Goal: Information Seeking & Learning: Learn about a topic

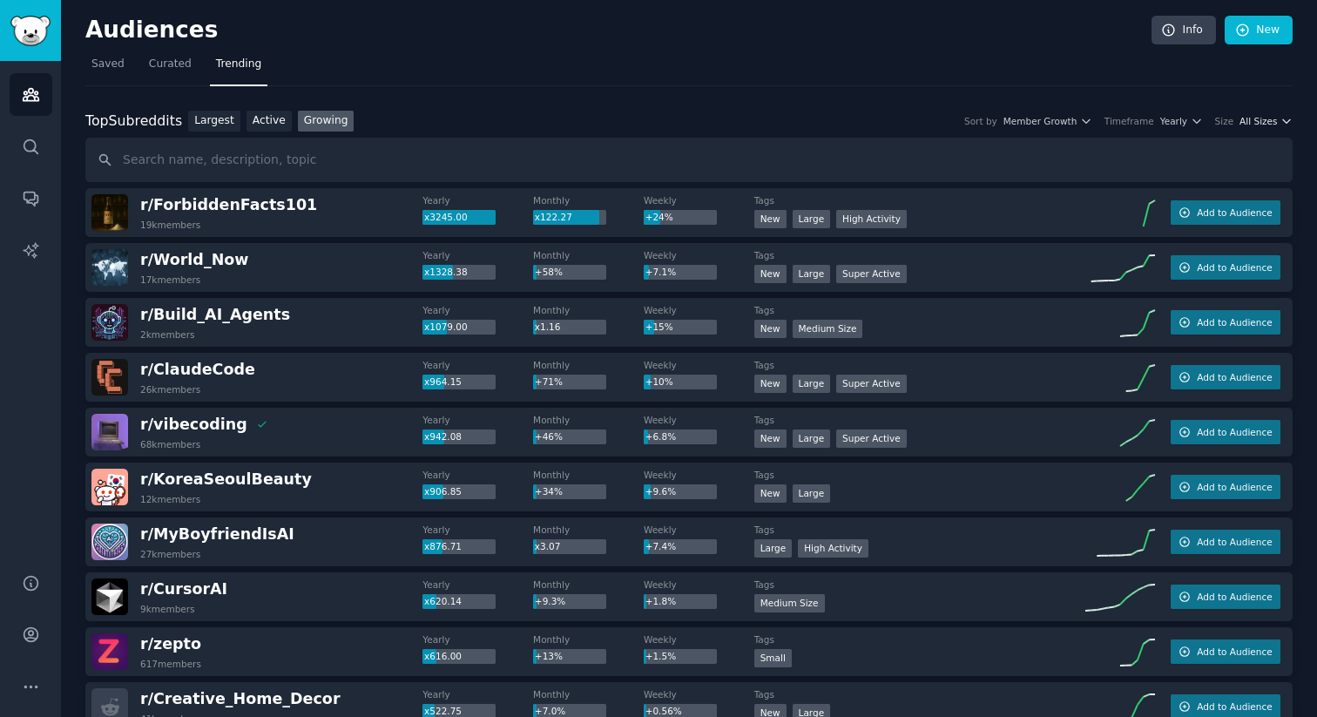
click at [1257, 124] on span "All Sizes" at bounding box center [1257, 121] width 37 height 12
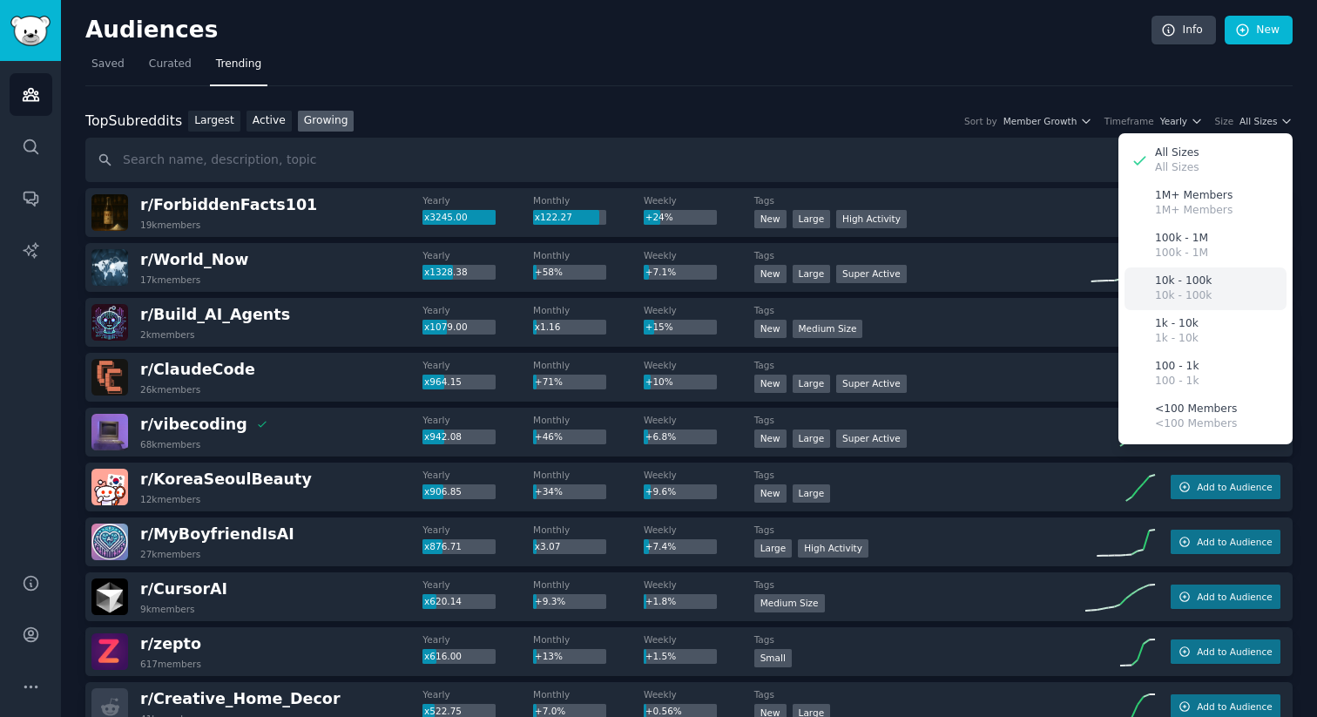
click at [1212, 289] on div "10k - 100k 10k - 100k" at bounding box center [1205, 288] width 162 height 43
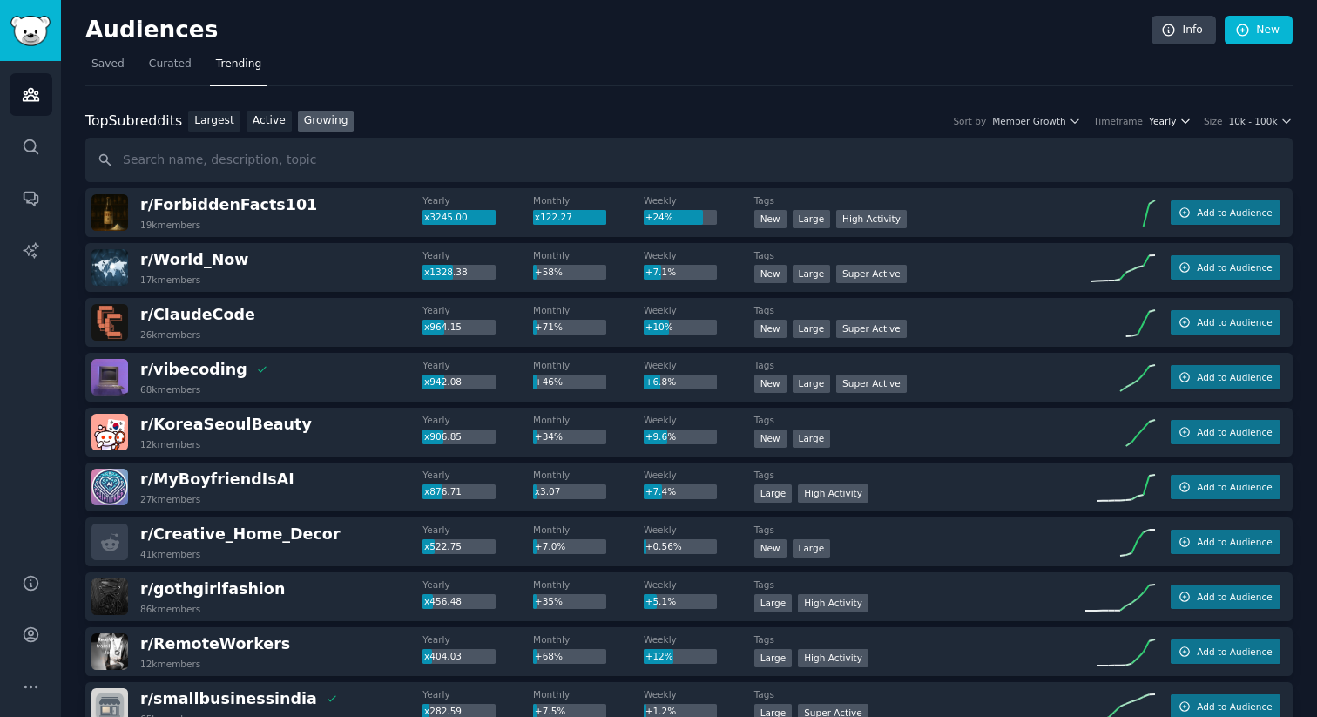
click at [1160, 121] on span "Yearly" at bounding box center [1162, 121] width 27 height 12
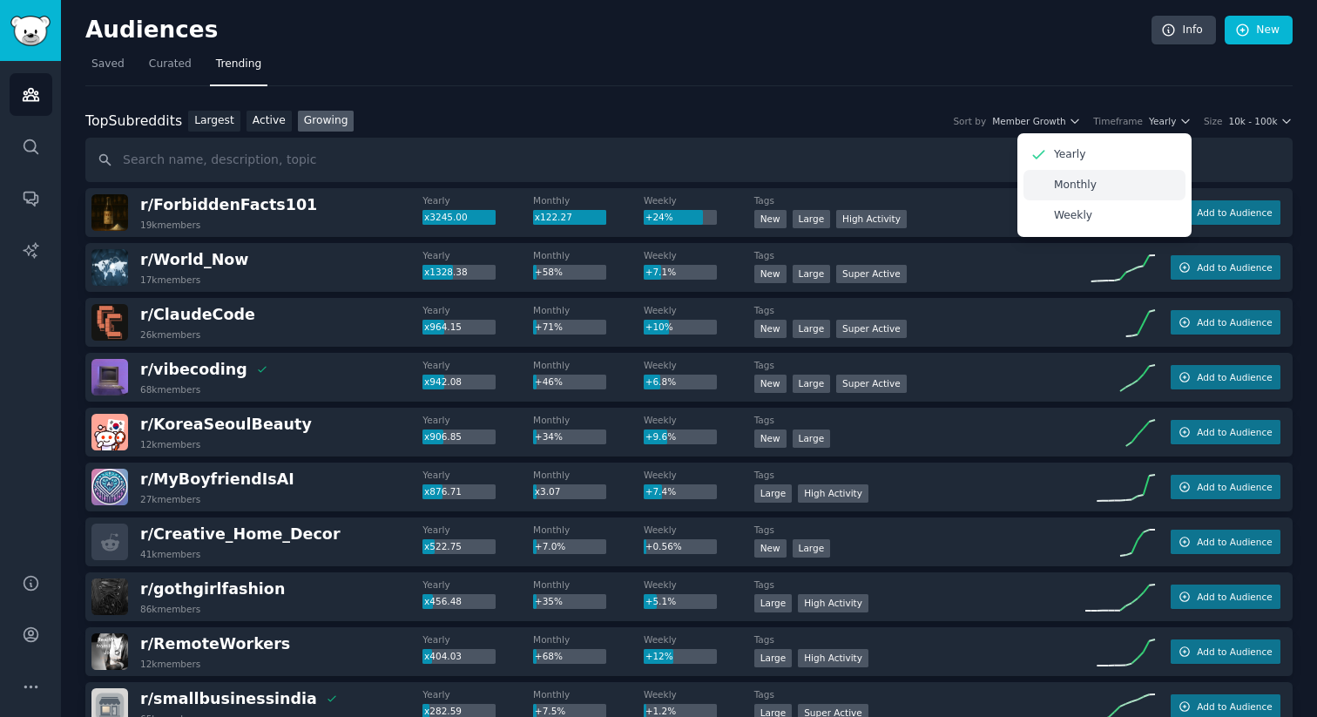
click at [1104, 188] on div "Monthly" at bounding box center [1104, 185] width 162 height 30
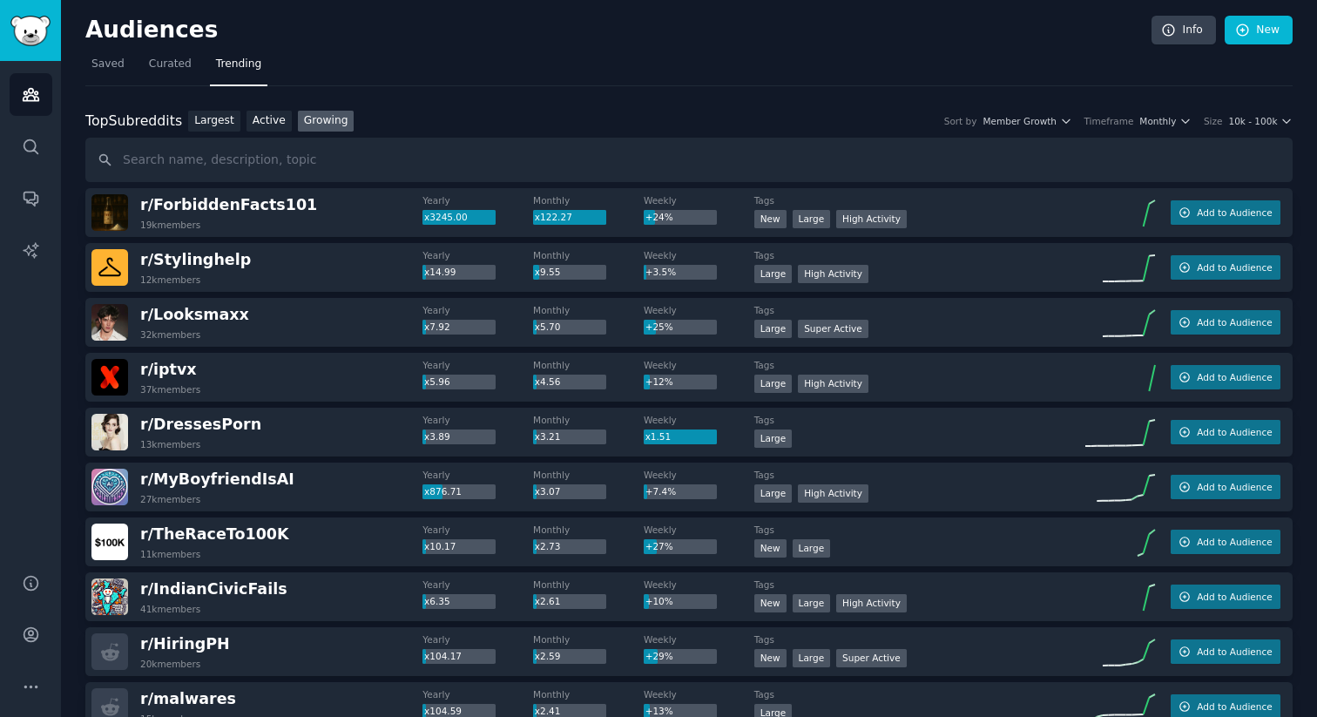
click at [424, 219] on span "x3245.00" at bounding box center [446, 217] width 44 height 10
drag, startPoint x: 424, startPoint y: 219, endPoint x: 478, endPoint y: 219, distance: 54.0
click at [478, 219] on div "x3245.00" at bounding box center [458, 218] width 73 height 16
click at [560, 219] on span "x122.27" at bounding box center [553, 217] width 37 height 10
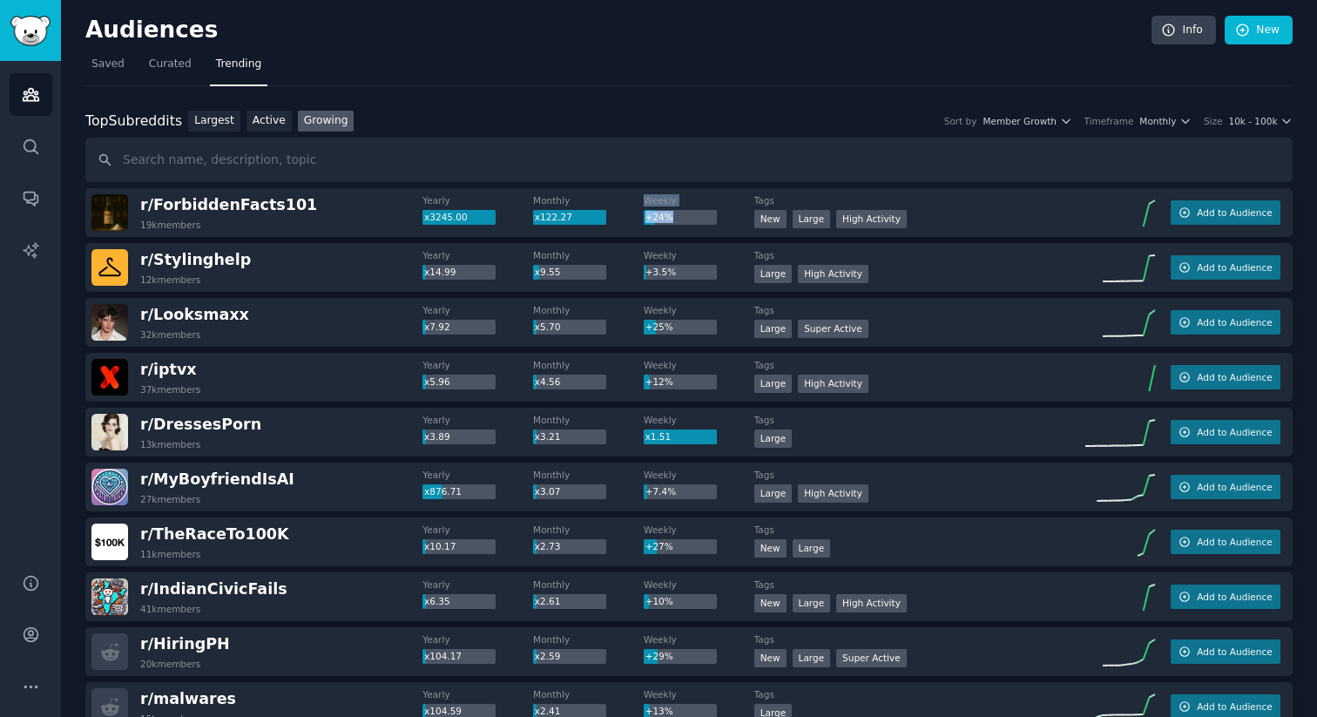
drag, startPoint x: 677, startPoint y: 218, endPoint x: 630, endPoint y: 218, distance: 47.0
click at [630, 218] on div "Yearly x3245.00 Monthly x122.27 Weekly +24%" at bounding box center [587, 209] width 331 height 30
drag, startPoint x: 455, startPoint y: 276, endPoint x: 422, endPoint y: 274, distance: 32.3
click at [422, 274] on div "x14.99" at bounding box center [458, 273] width 73 height 16
drag, startPoint x: 571, startPoint y: 275, endPoint x: 532, endPoint y: 275, distance: 39.2
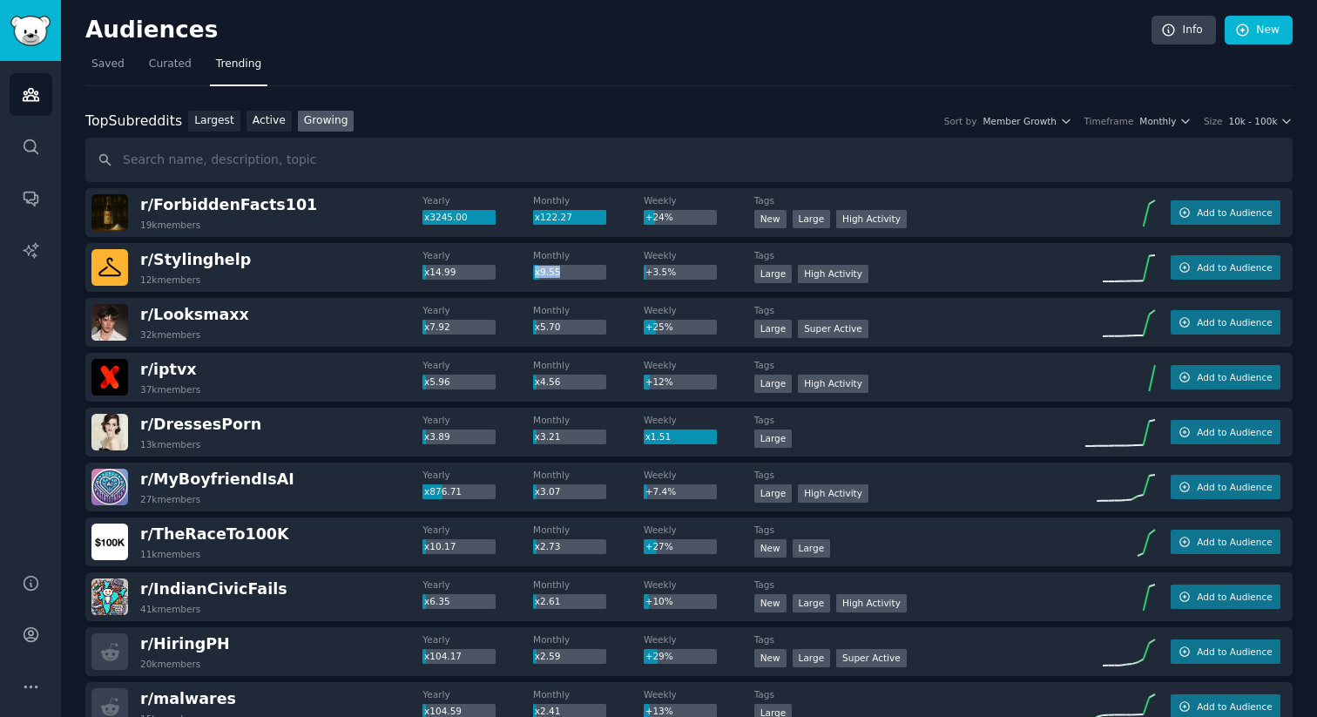
click at [533, 275] on div "x9.55" at bounding box center [569, 273] width 73 height 16
drag, startPoint x: 688, startPoint y: 283, endPoint x: 613, endPoint y: 283, distance: 74.9
click at [613, 283] on div "Yearly x14.99 Monthly x9.55 Weekly +3.5%" at bounding box center [587, 267] width 331 height 37
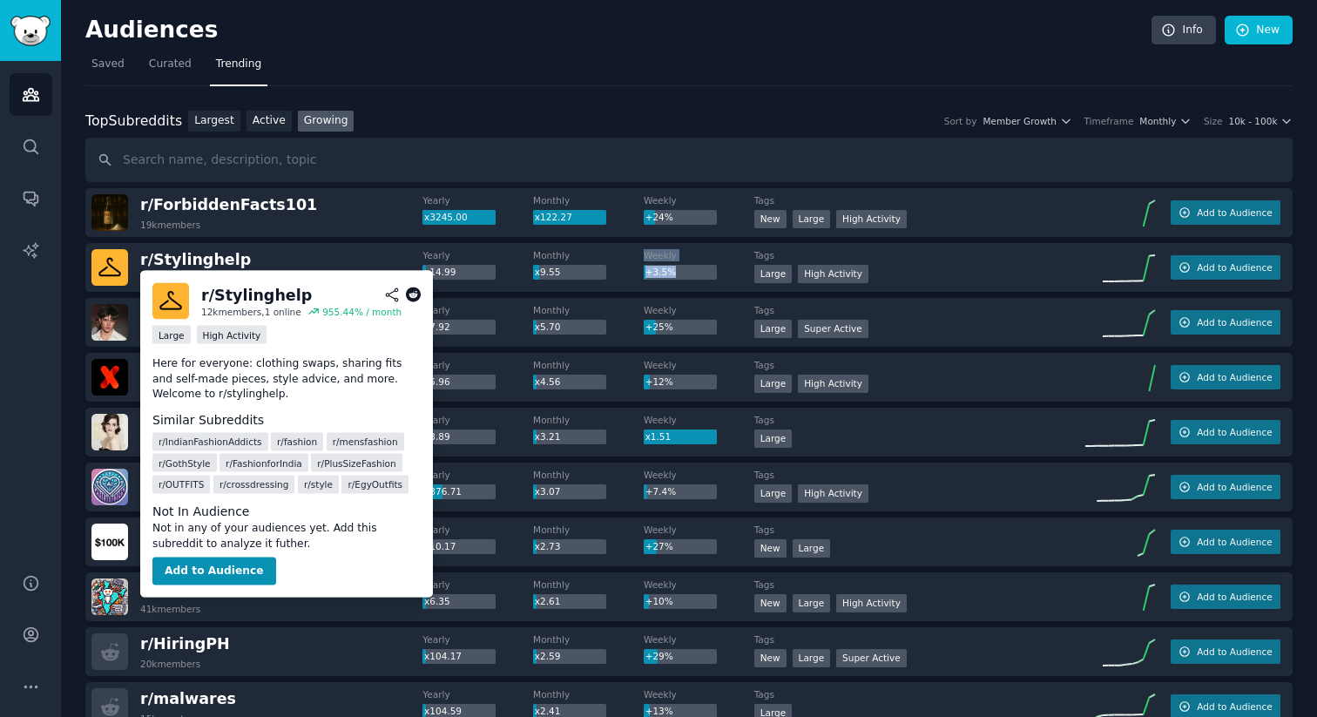
click at [414, 298] on icon at bounding box center [414, 295] width 16 height 16
click at [223, 568] on button "Add to Audience" at bounding box center [214, 571] width 124 height 28
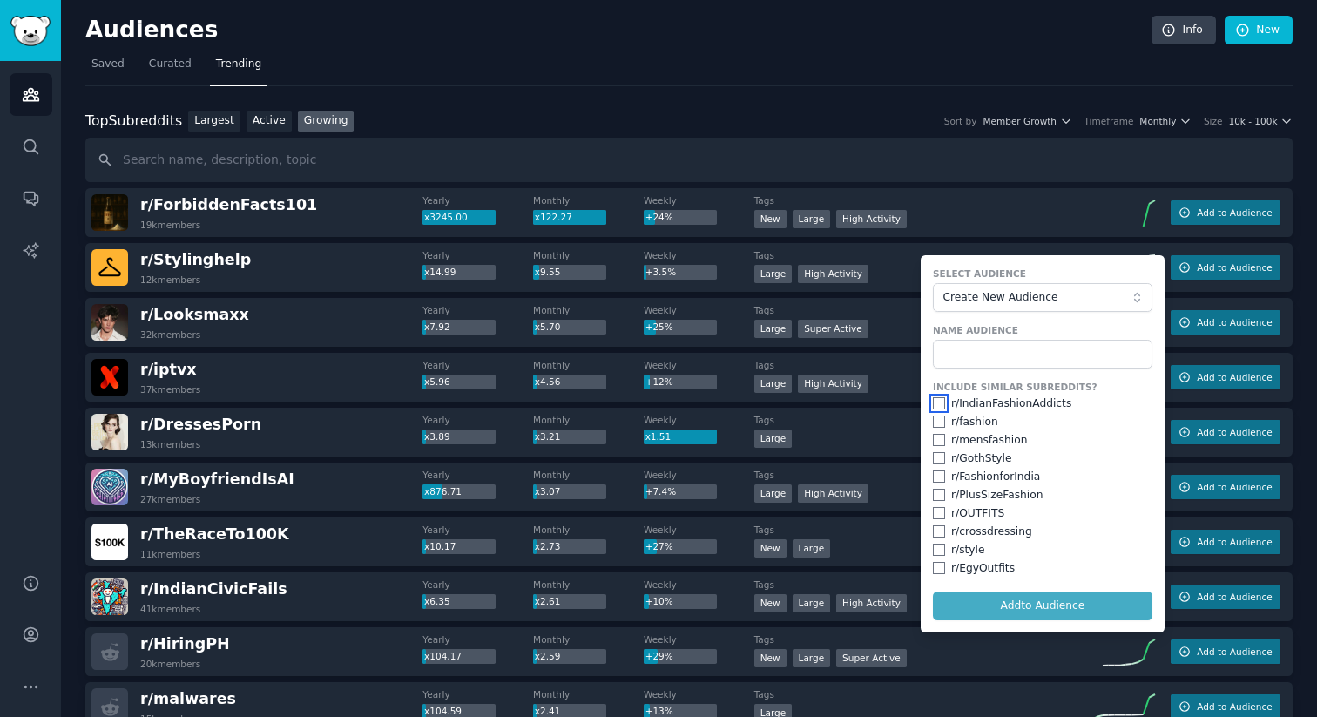
click at [933, 408] on input "checkbox" at bounding box center [939, 403] width 12 height 12
checkbox input "true"
click at [994, 327] on label "Name Audience" at bounding box center [1042, 330] width 219 height 12
click at [986, 358] on input "text" at bounding box center [1042, 355] width 219 height 30
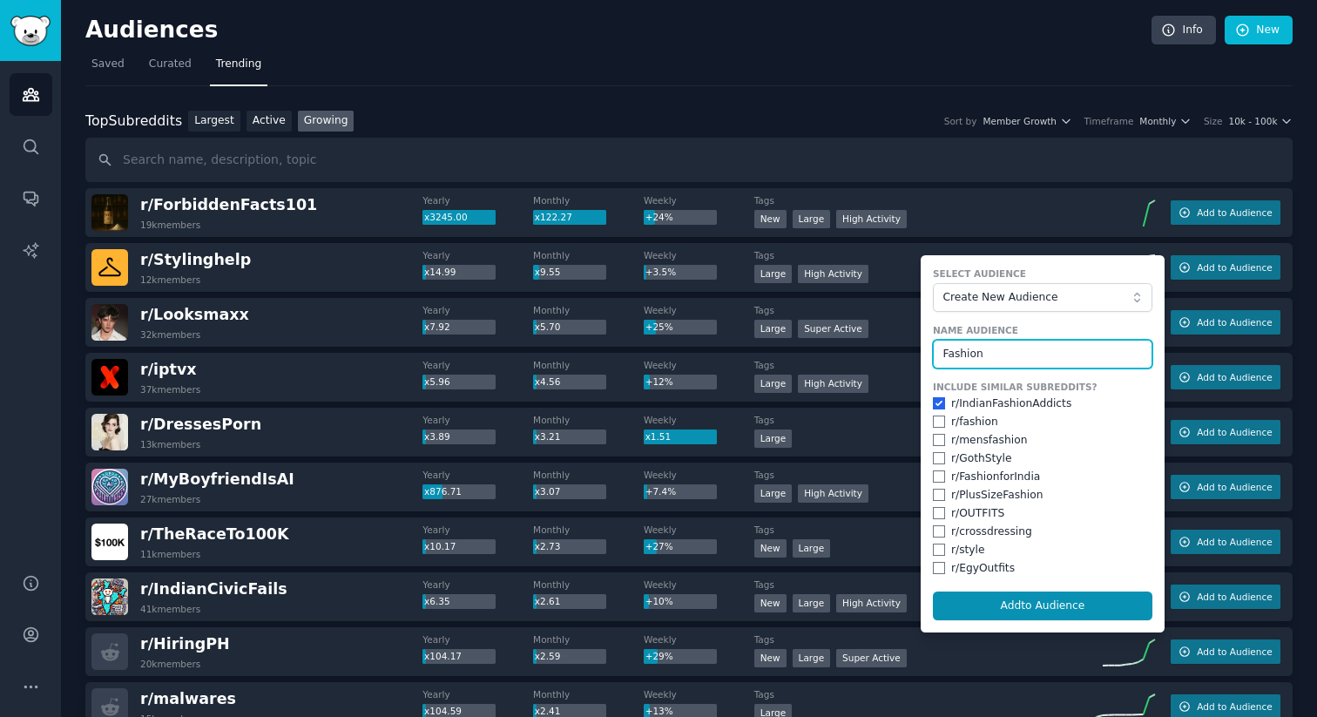
type input "Fashion"
click at [937, 423] on input "checkbox" at bounding box center [939, 421] width 12 height 12
checkbox input "true"
click at [937, 437] on input "checkbox" at bounding box center [939, 440] width 12 height 12
checkbox input "true"
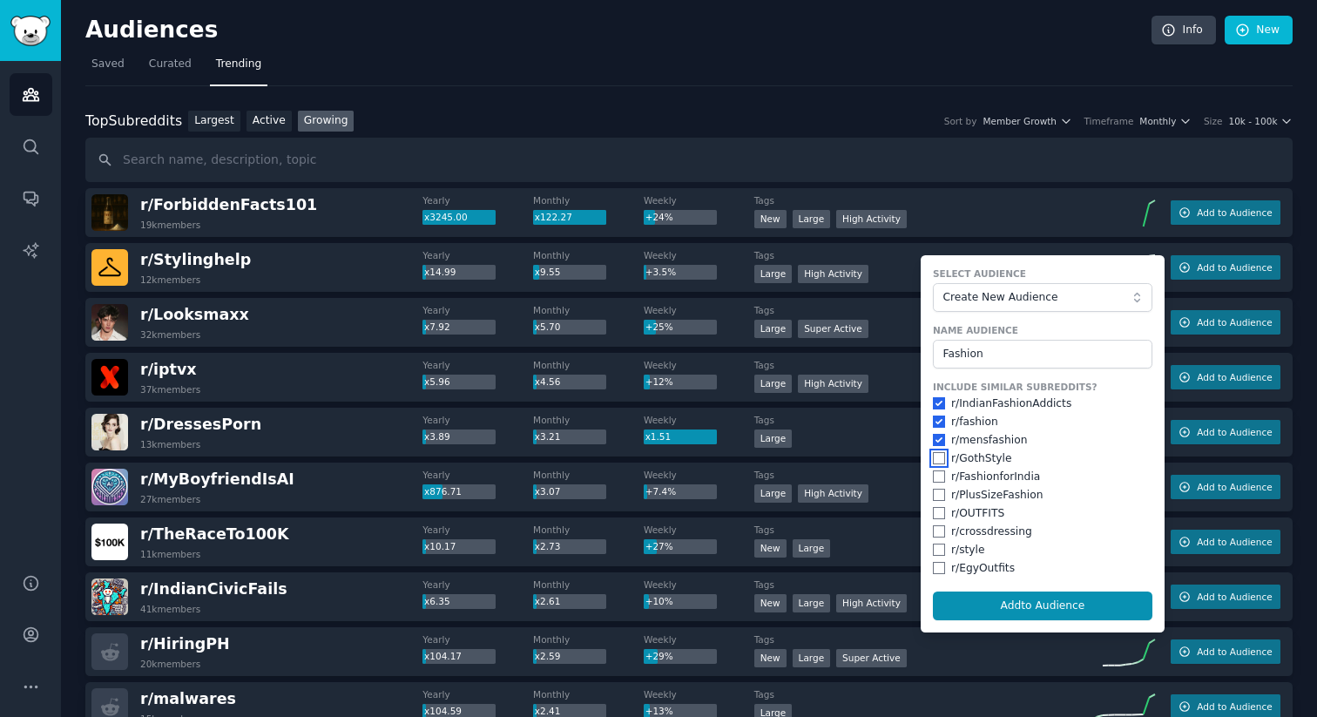
click at [936, 457] on input "checkbox" at bounding box center [939, 458] width 12 height 12
checkbox input "true"
click at [934, 475] on input "checkbox" at bounding box center [939, 476] width 12 height 12
checkbox input "true"
click at [934, 493] on input "checkbox" at bounding box center [939, 495] width 12 height 12
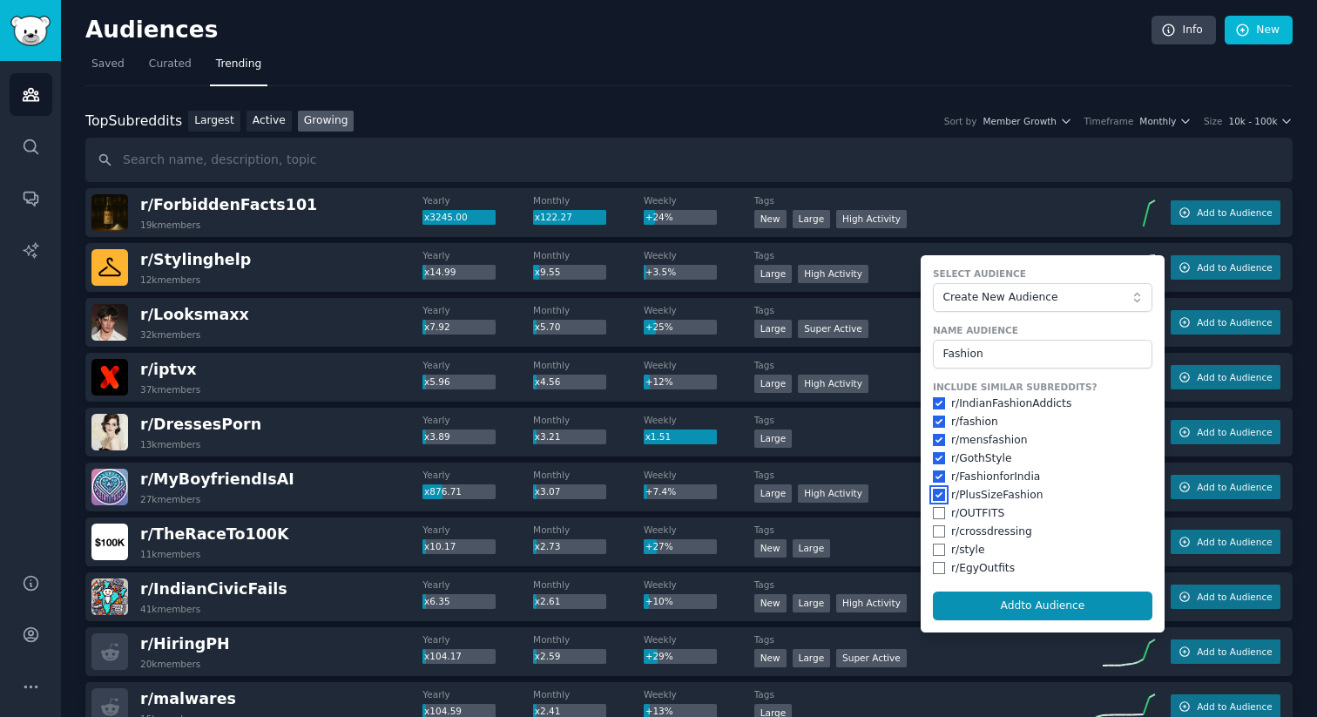
click at [934, 493] on input "checkbox" at bounding box center [939, 495] width 12 height 12
checkbox input "false"
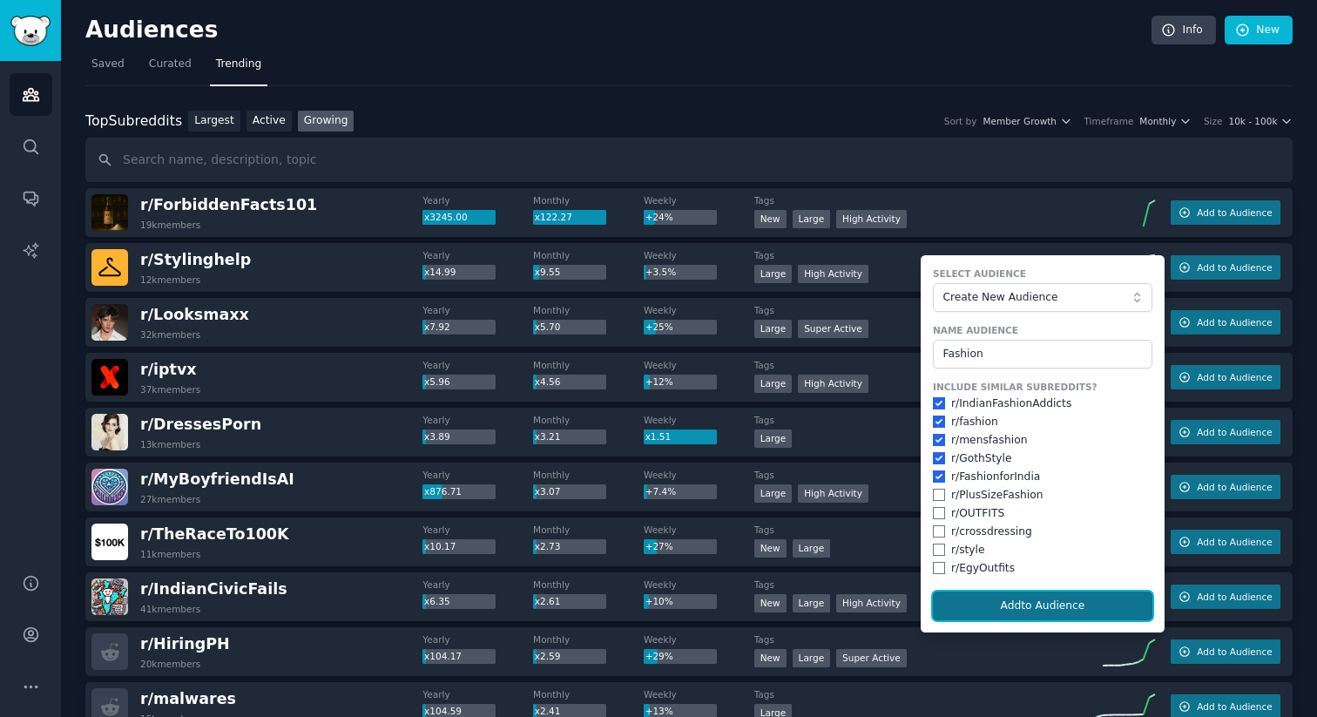
click at [1043, 610] on button "Add to Audience" at bounding box center [1042, 606] width 219 height 30
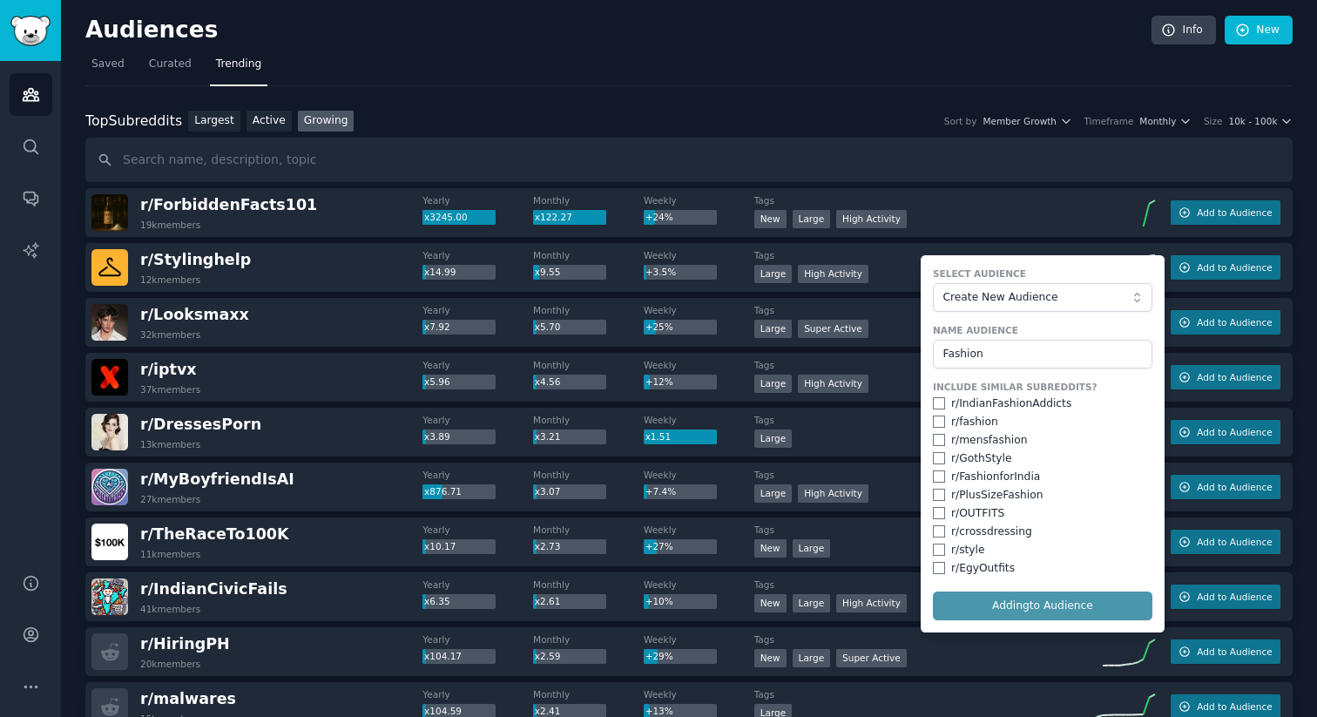
checkbox input "false"
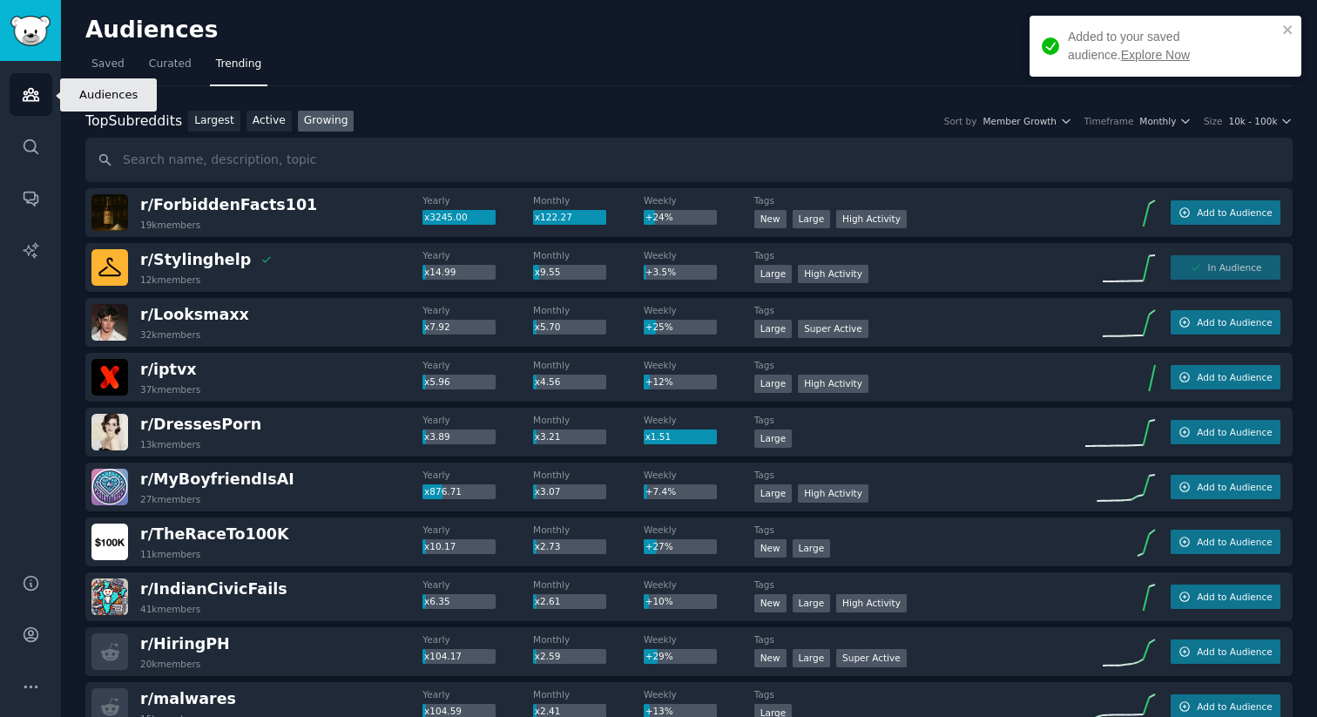
click at [36, 104] on link "Audiences" at bounding box center [31, 94] width 43 height 43
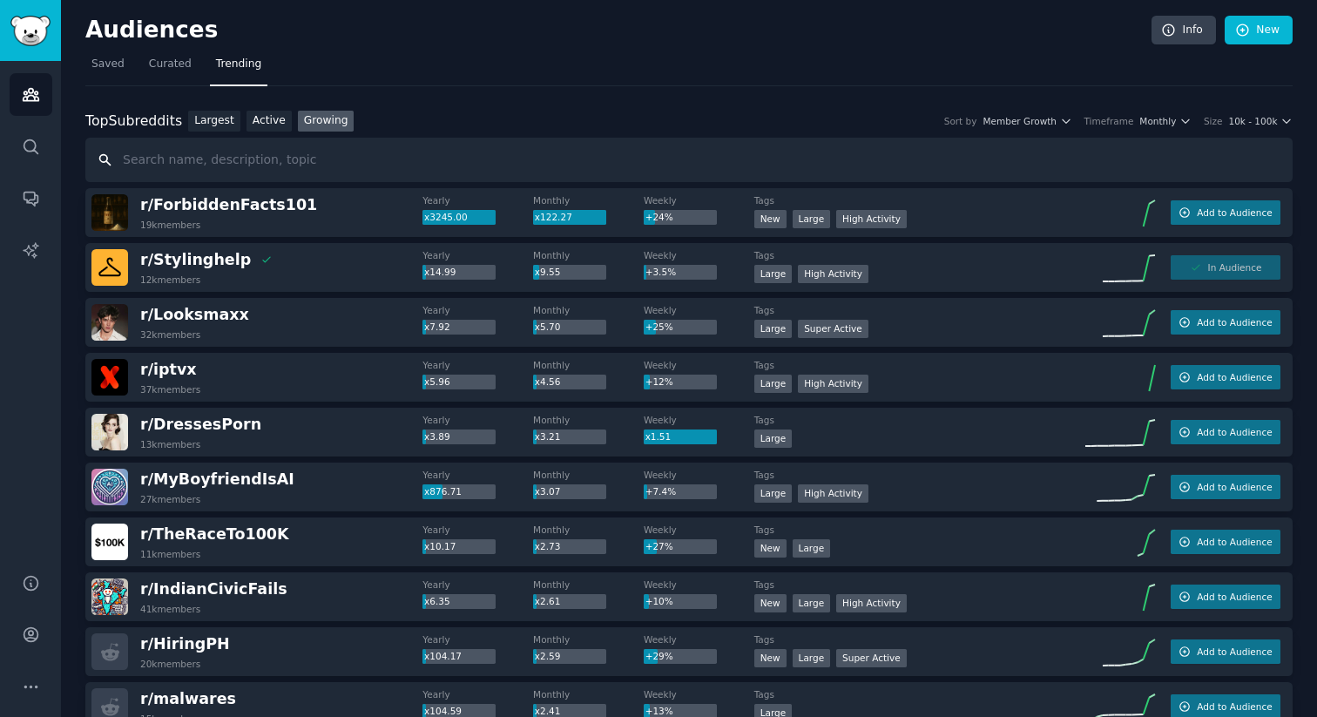
click at [327, 158] on input "text" at bounding box center [688, 160] width 1207 height 44
paste input "marriage invite video"
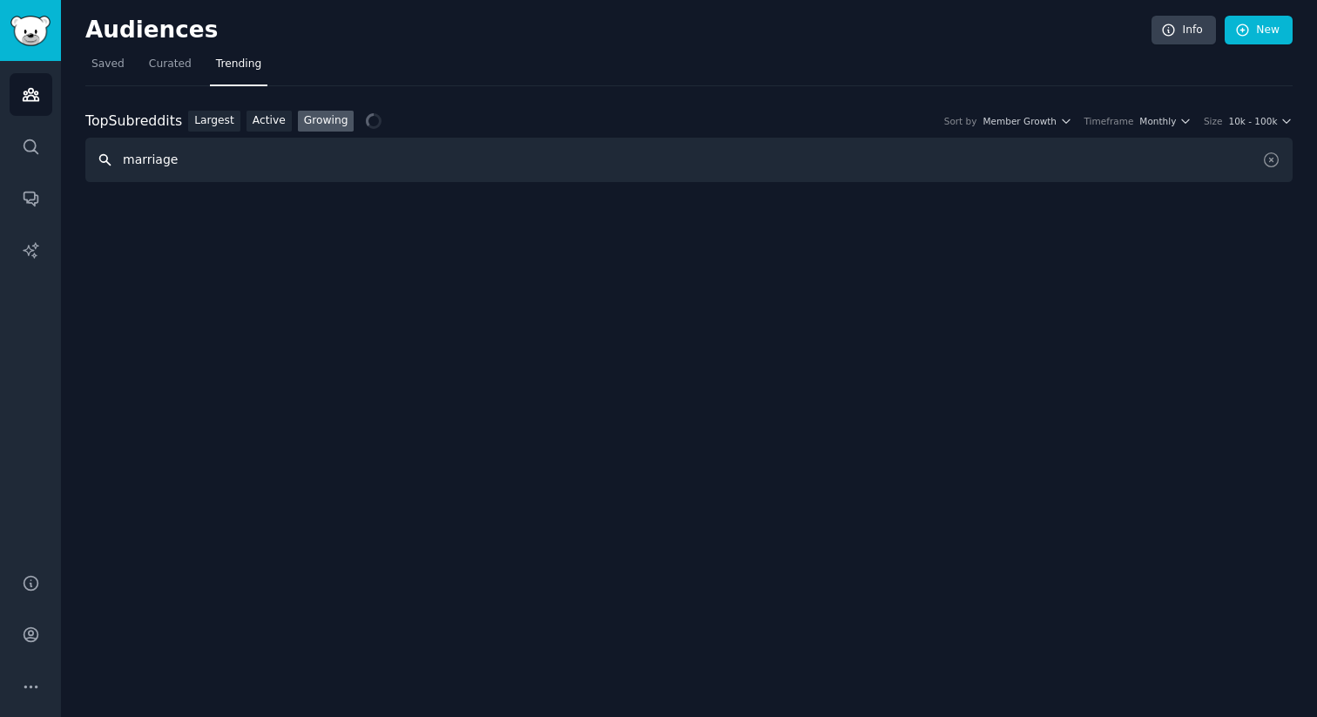
type input "marriage"
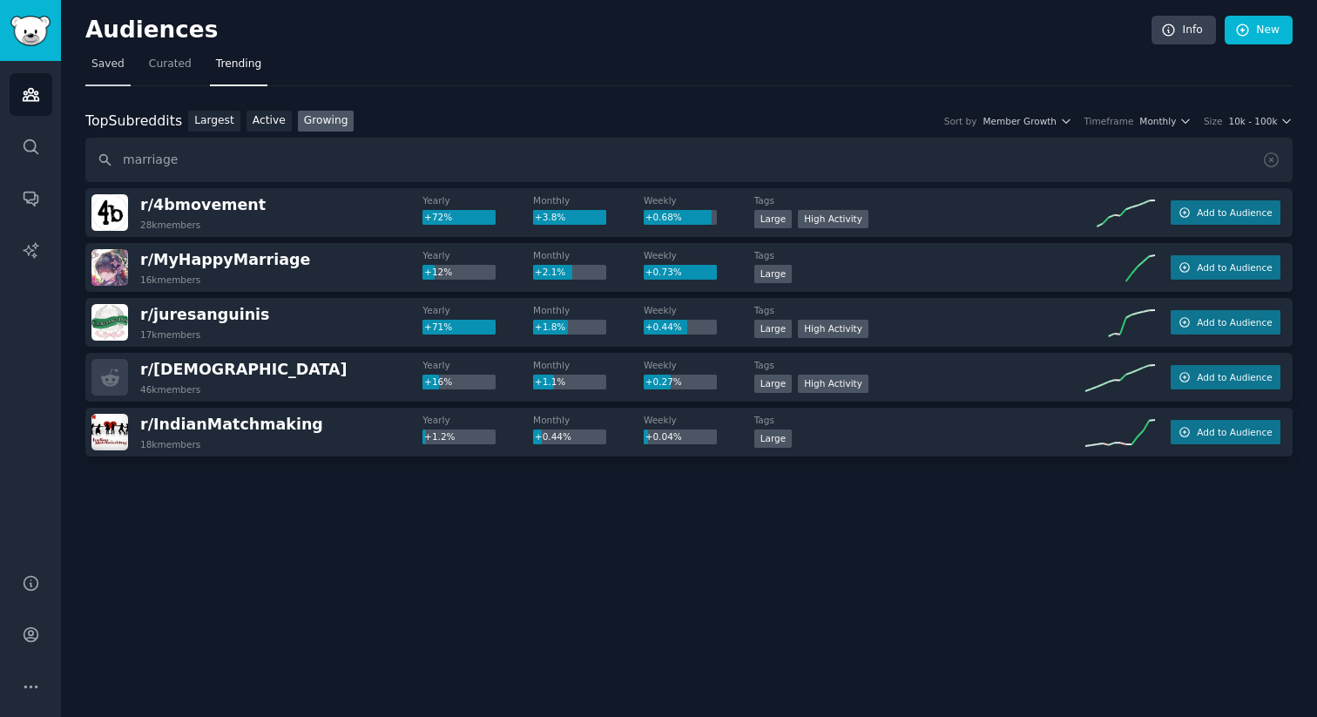
click at [120, 60] on span "Saved" at bounding box center [107, 65] width 33 height 16
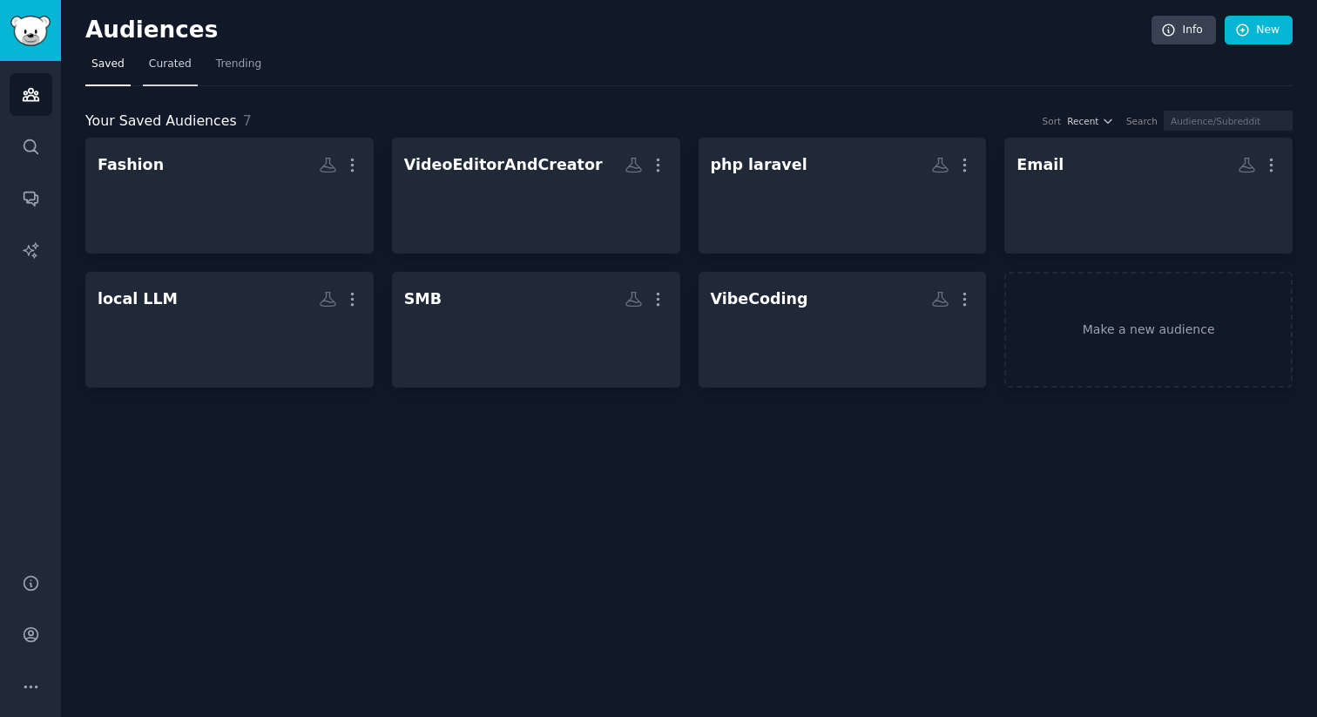
click at [158, 63] on span "Curated" at bounding box center [170, 65] width 43 height 16
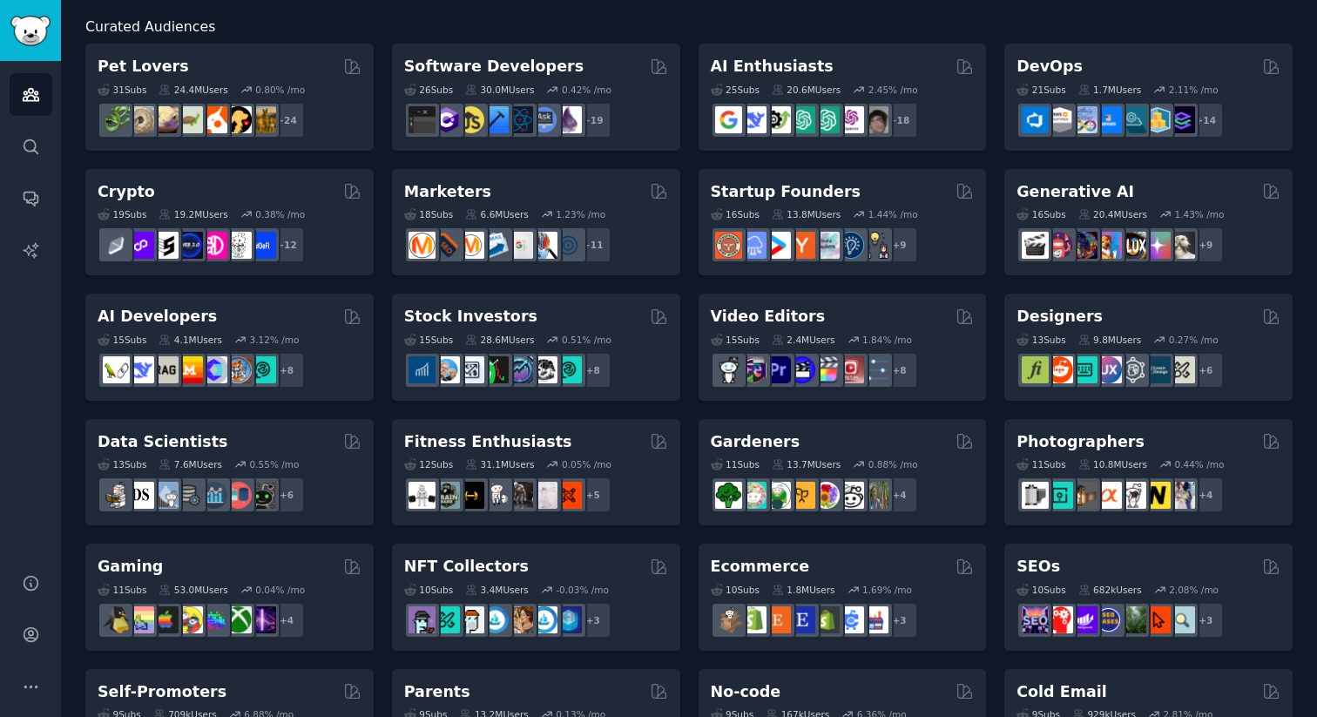
scroll to position [99, 0]
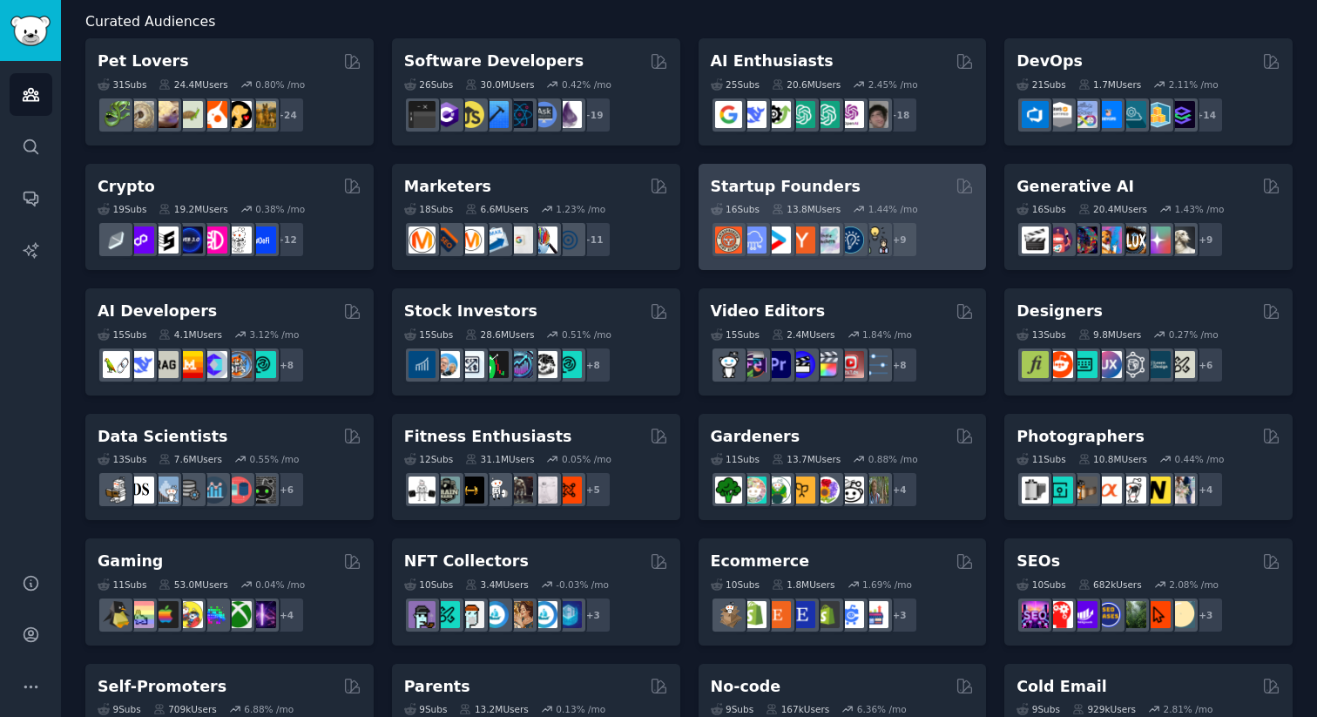
click at [762, 183] on h2 "Startup Founders" at bounding box center [786, 187] width 150 height 22
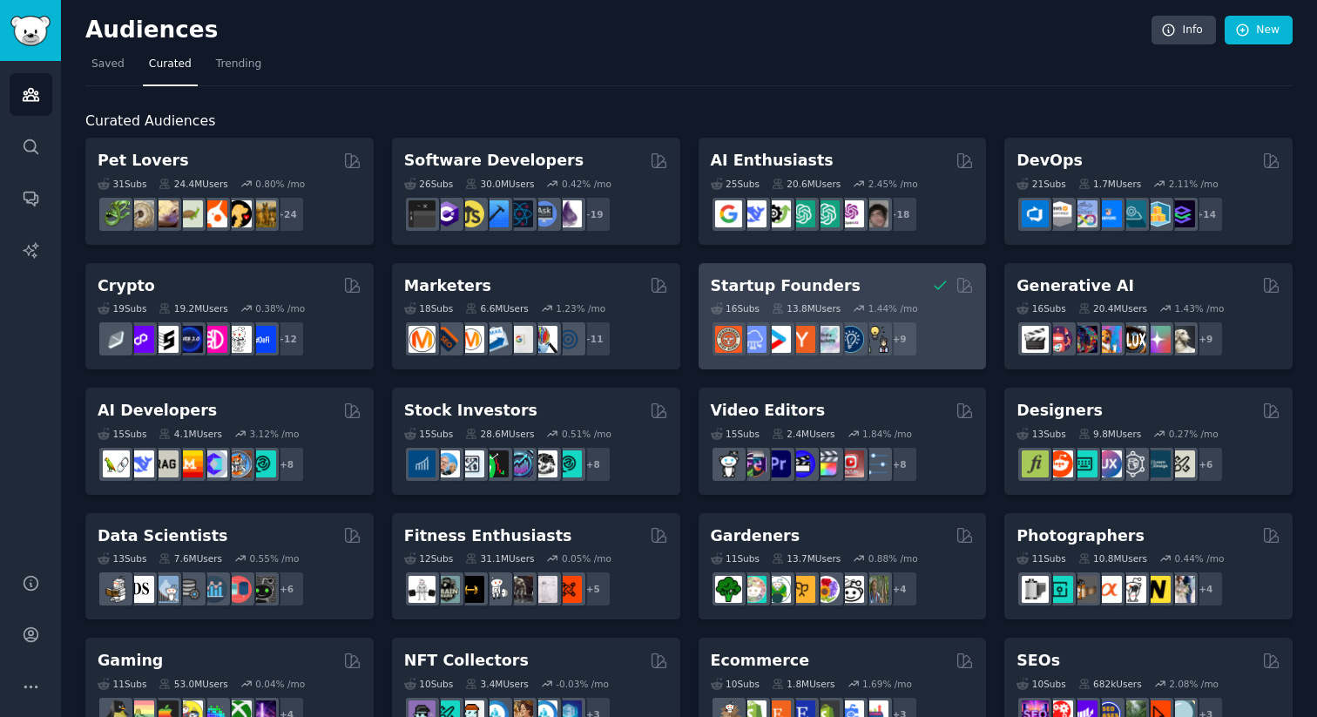
click at [814, 271] on div "Startup Founders 16 Sub s 13.8M Users 1.44 % /mo + 9" at bounding box center [842, 316] width 288 height 107
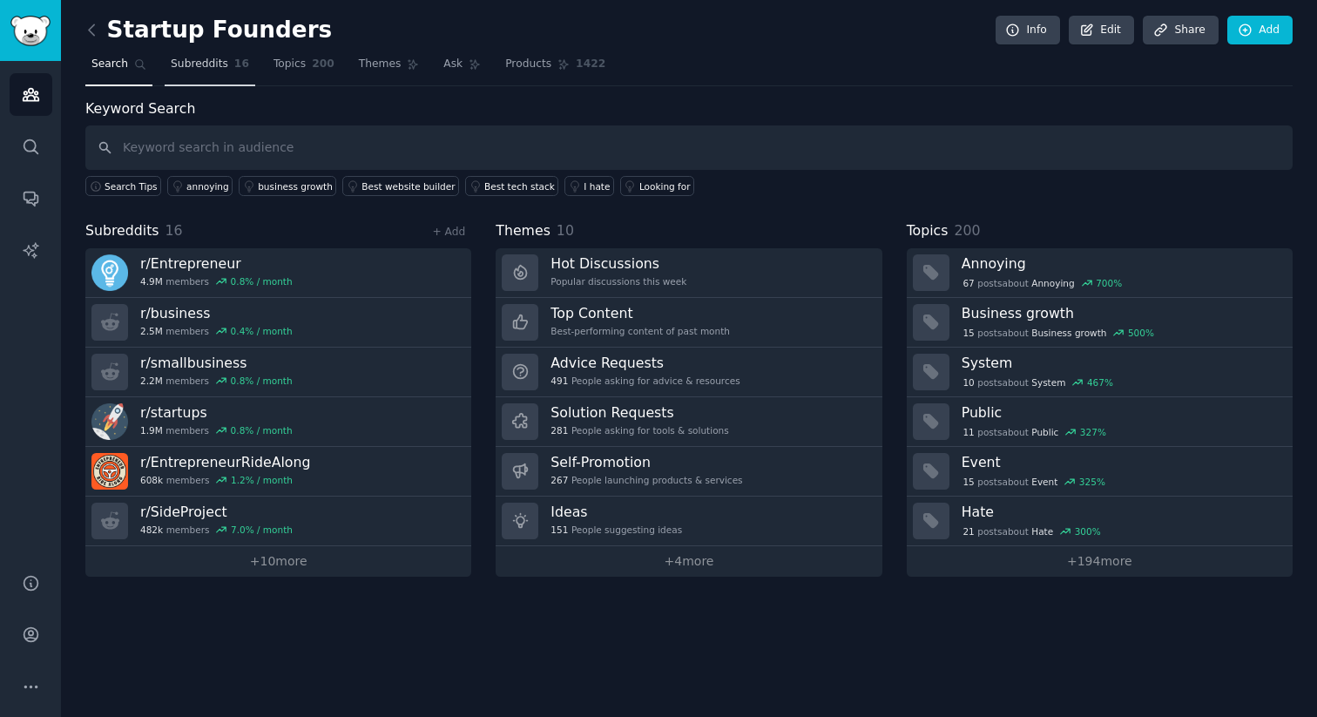
click at [222, 64] on span "Subreddits" at bounding box center [199, 65] width 57 height 16
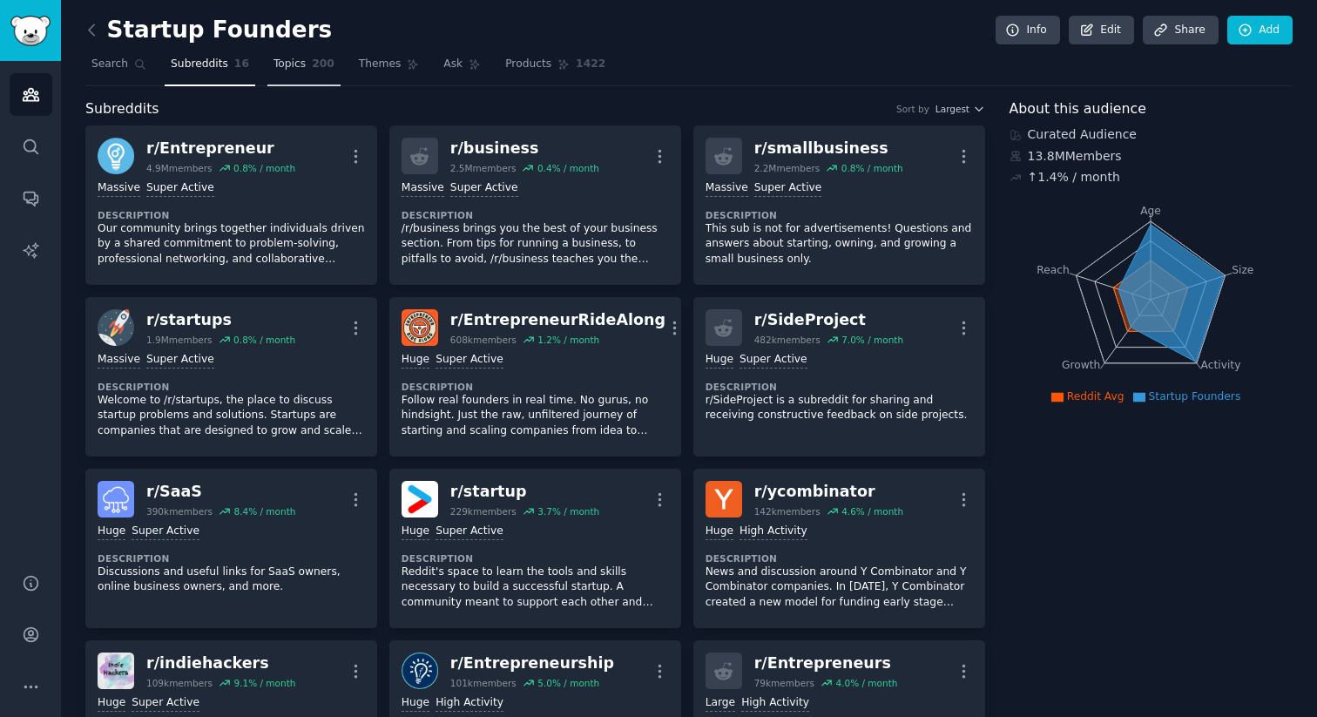
click at [274, 63] on span "Topics" at bounding box center [289, 65] width 32 height 16
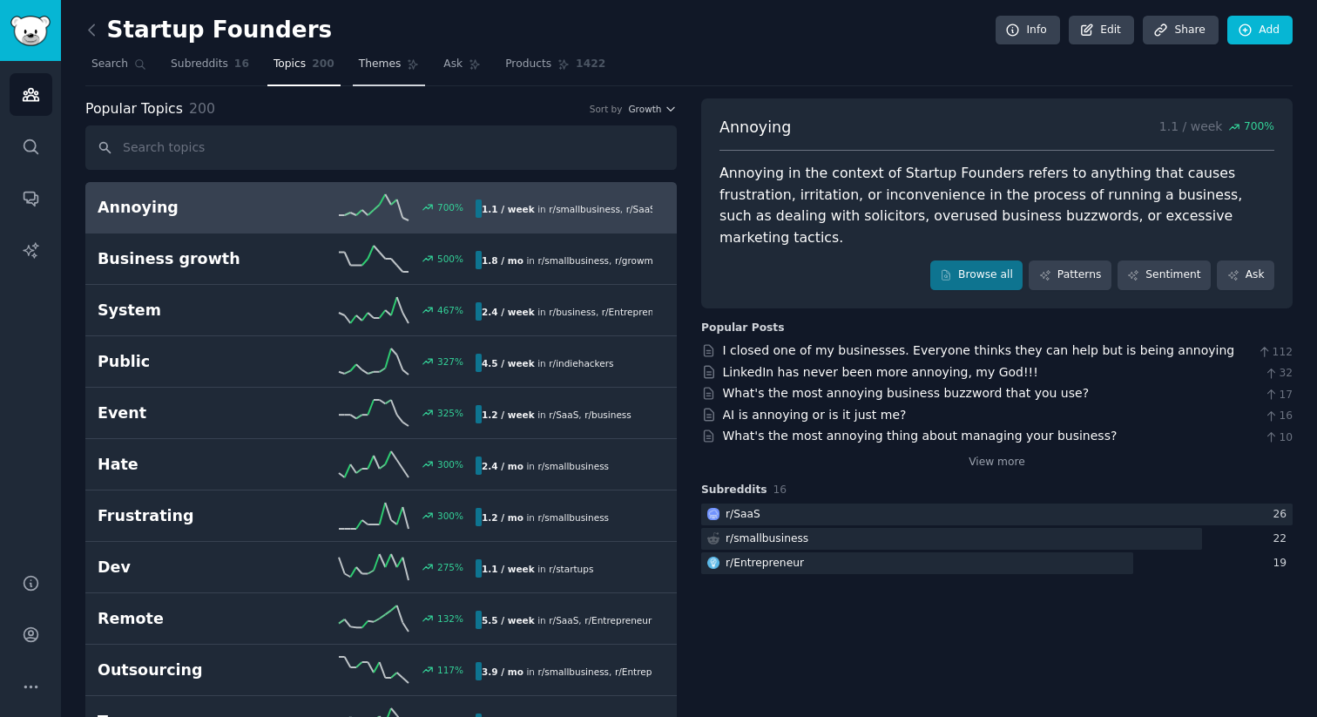
click at [409, 69] on icon at bounding box center [413, 64] width 12 height 12
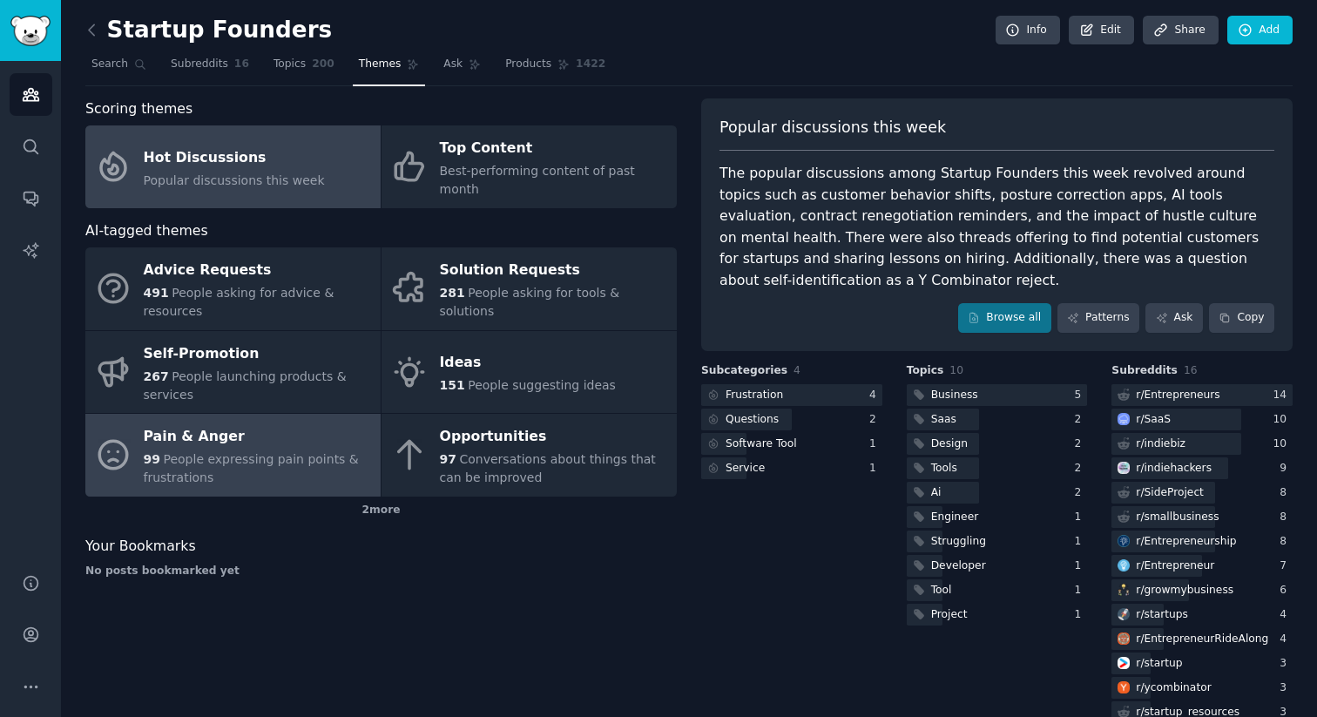
click at [326, 452] on span "People expressing pain points & frustrations" at bounding box center [251, 468] width 215 height 32
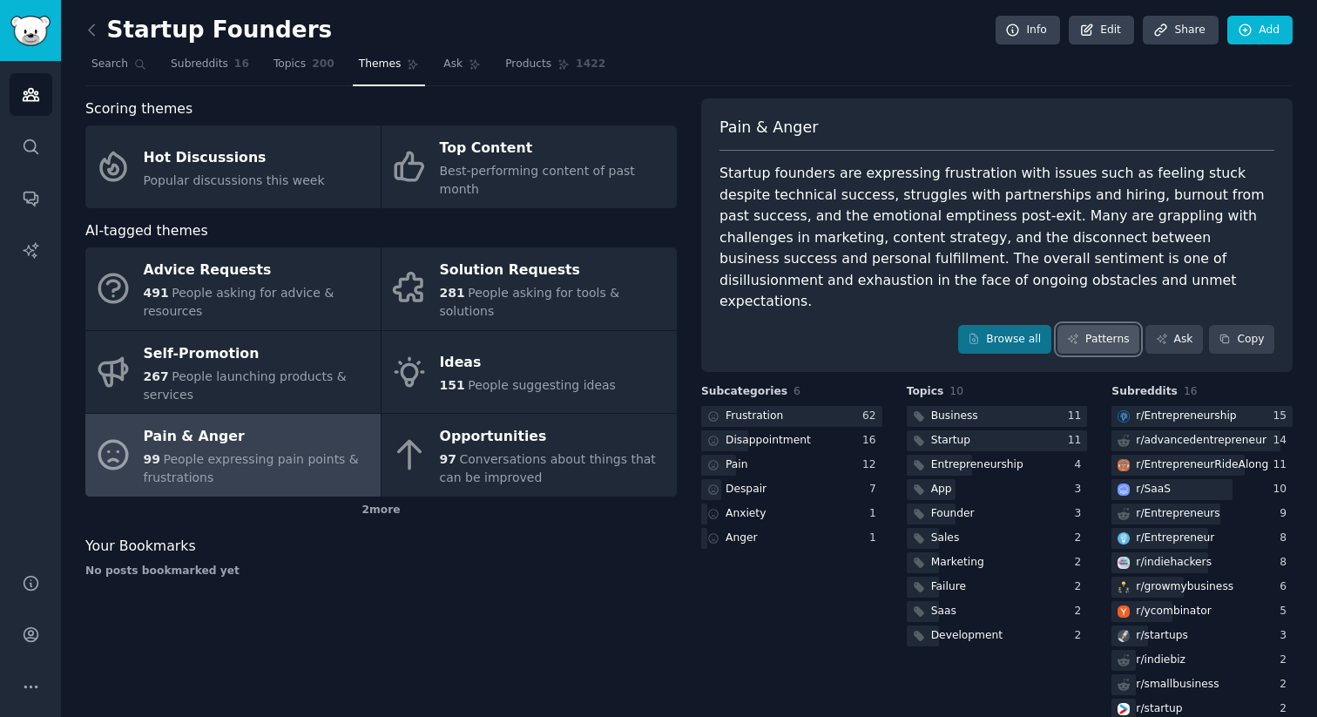
click at [1115, 327] on link "Patterns" at bounding box center [1098, 340] width 82 height 30
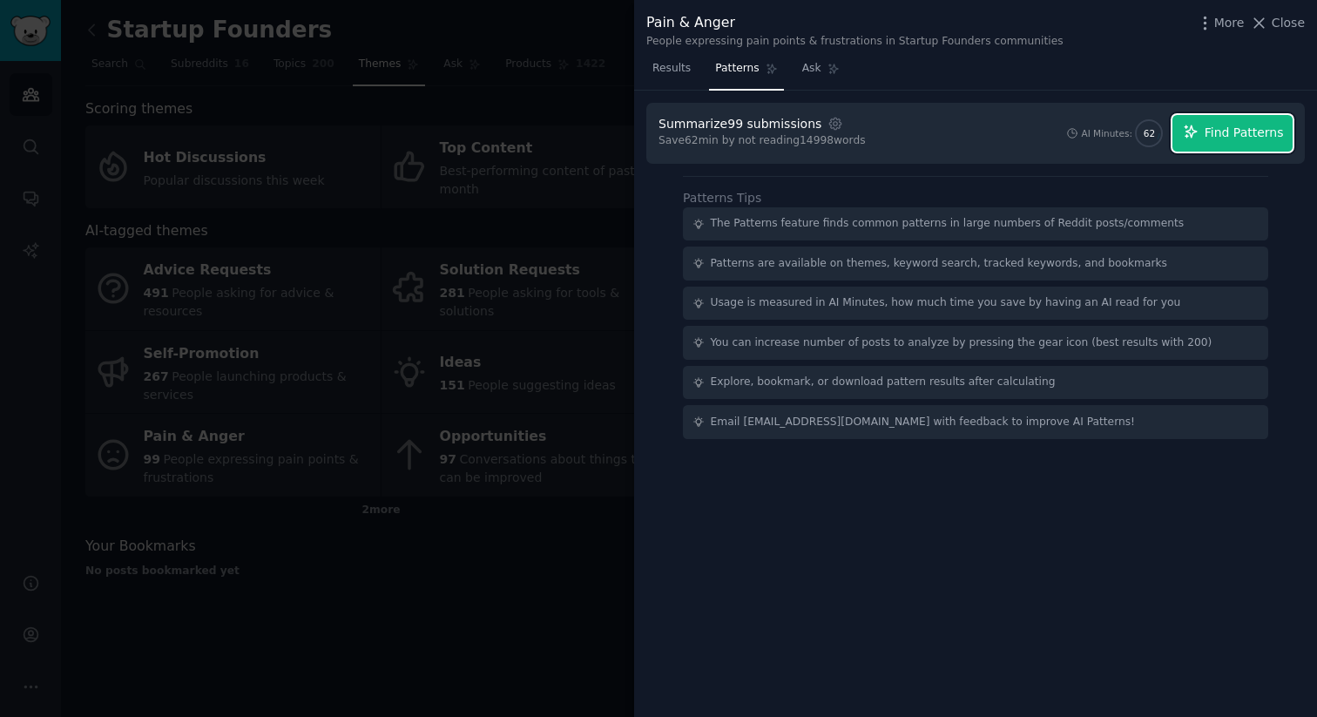
click at [1223, 135] on span "Find Patterns" at bounding box center [1243, 133] width 79 height 18
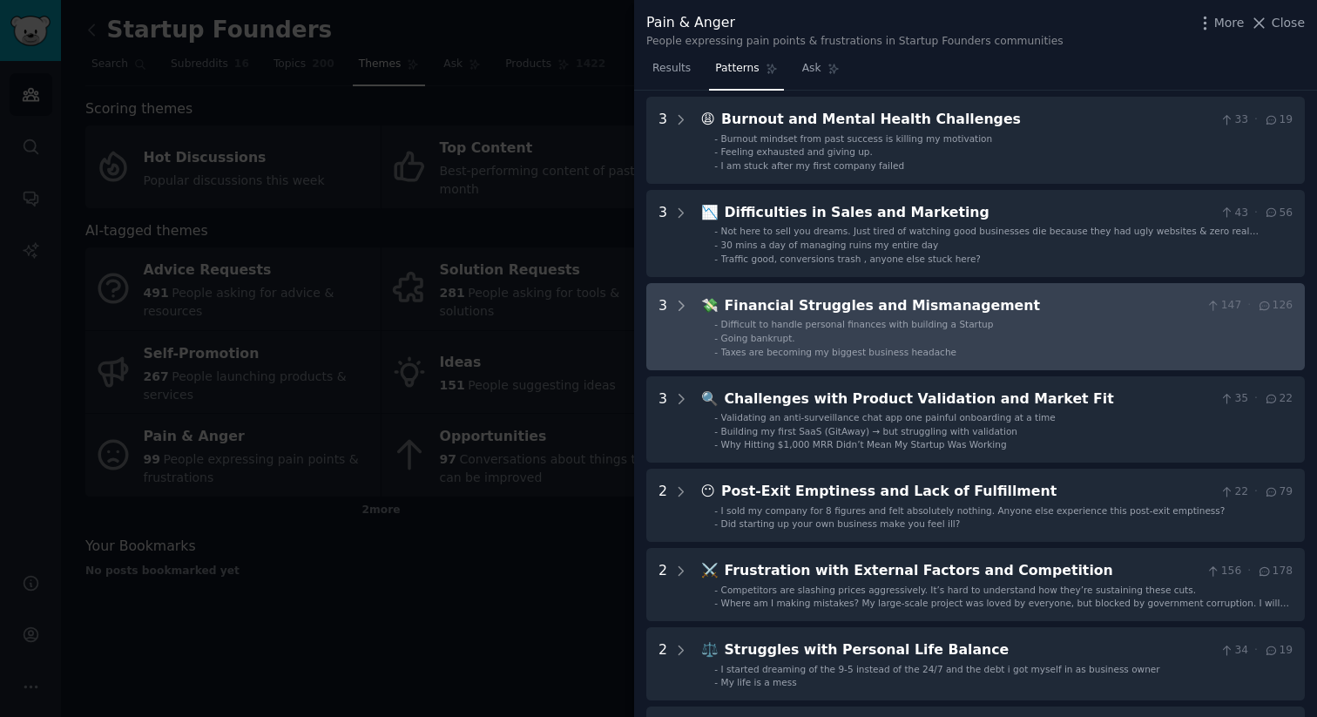
scroll to position [164, 0]
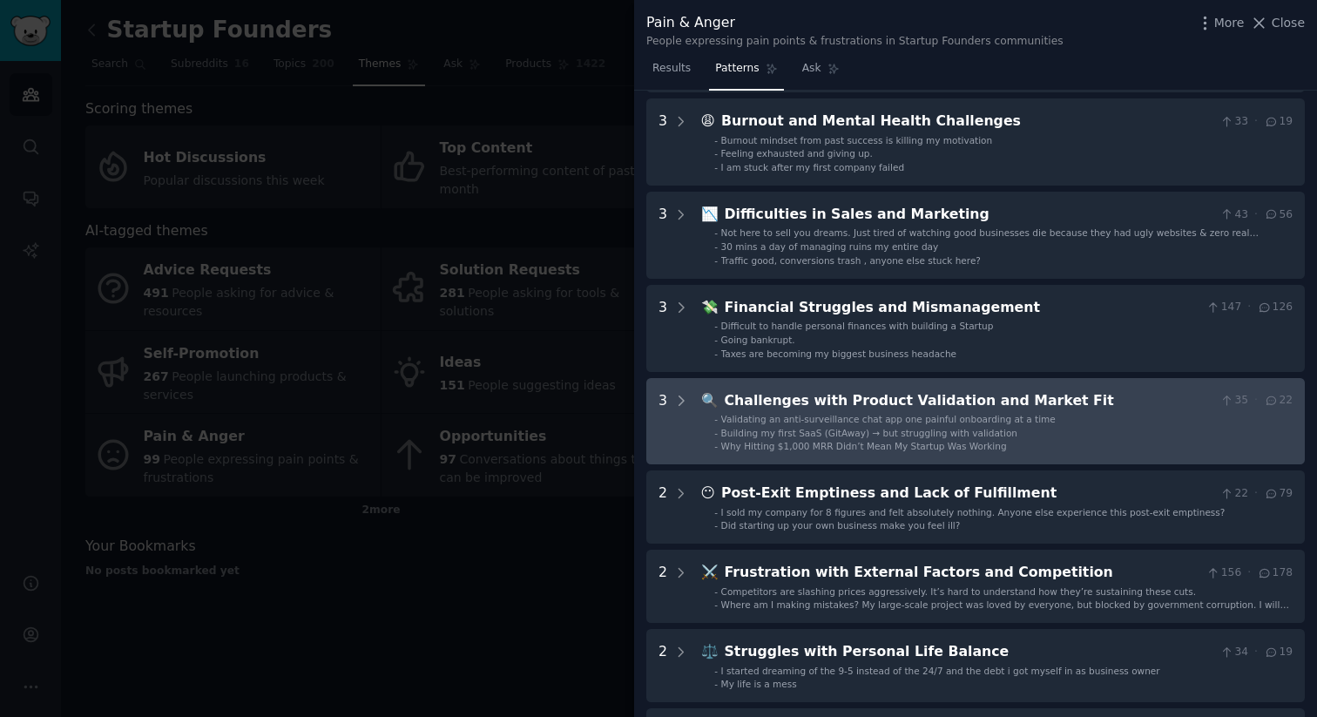
click at [1046, 432] on li "- Building my first SaaS (GitAway) → but struggling with validation" at bounding box center [1003, 433] width 578 height 12
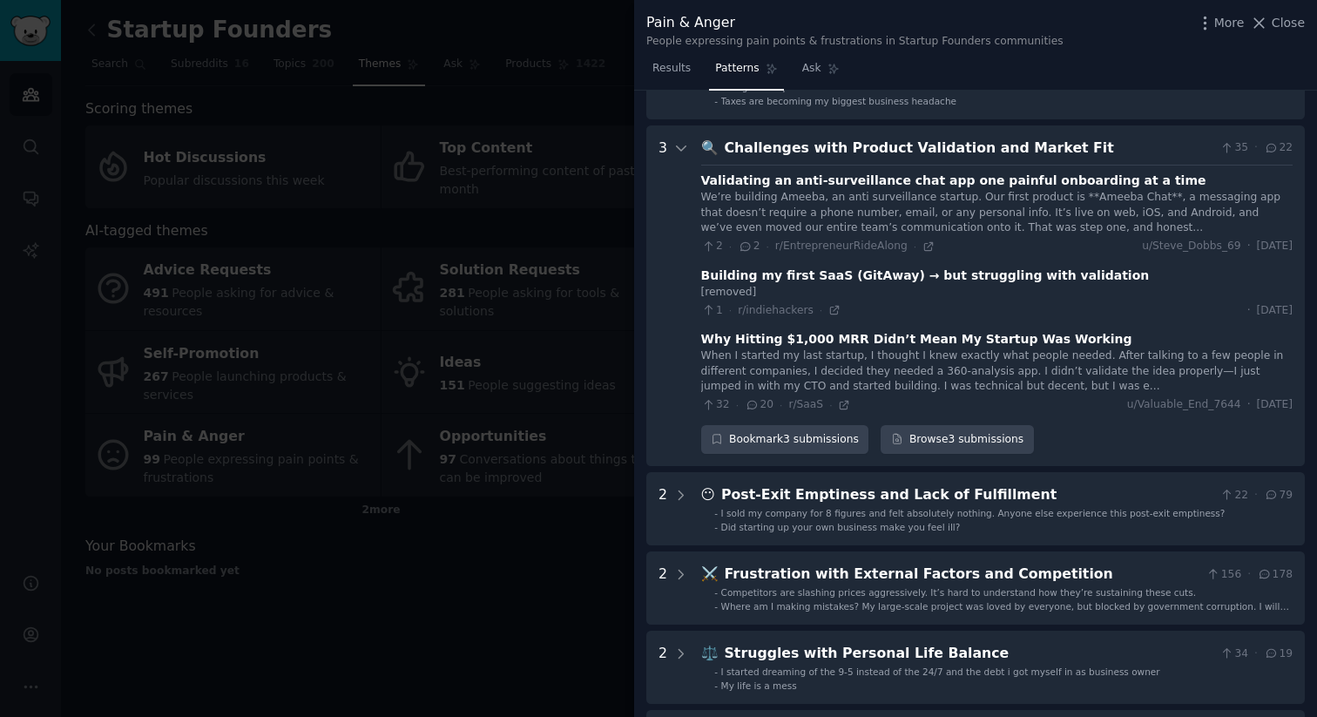
scroll to position [415, 0]
click at [677, 144] on icon at bounding box center [681, 149] width 16 height 16
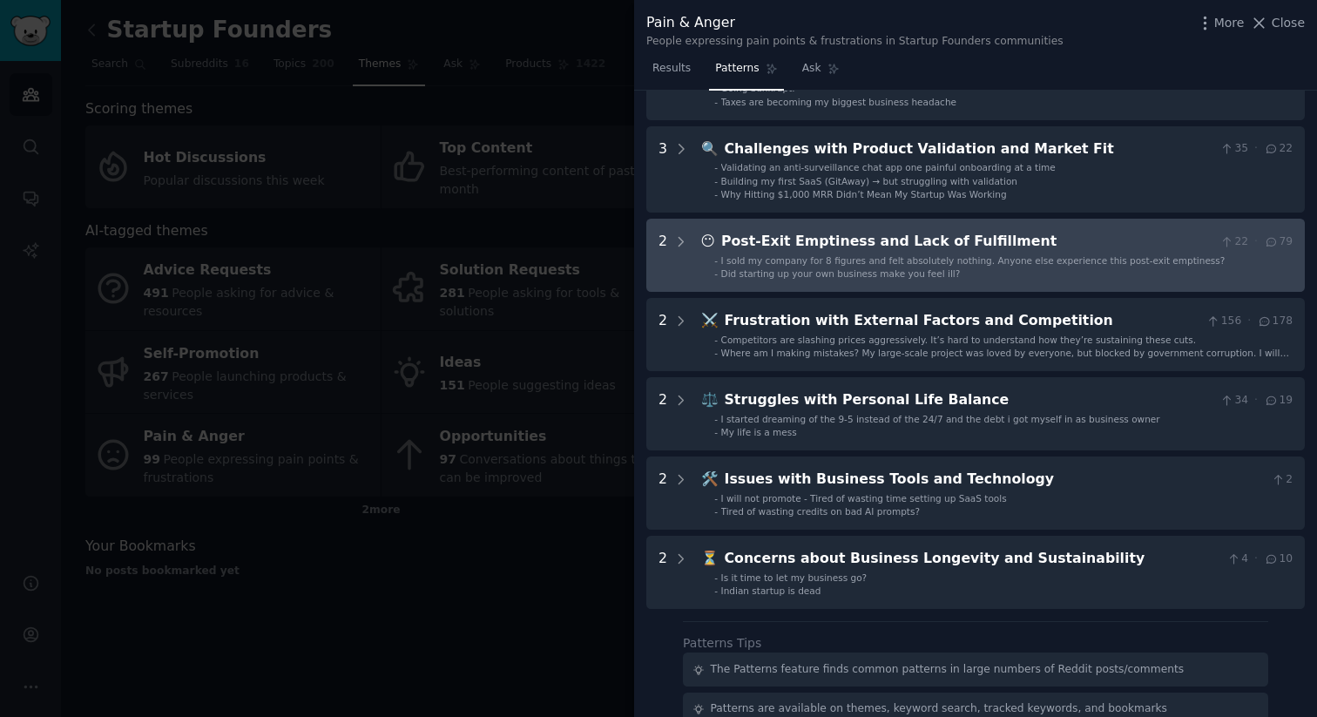
click at [1104, 277] on li "- Did starting up your own business make you feel ill?" at bounding box center [1003, 273] width 578 height 12
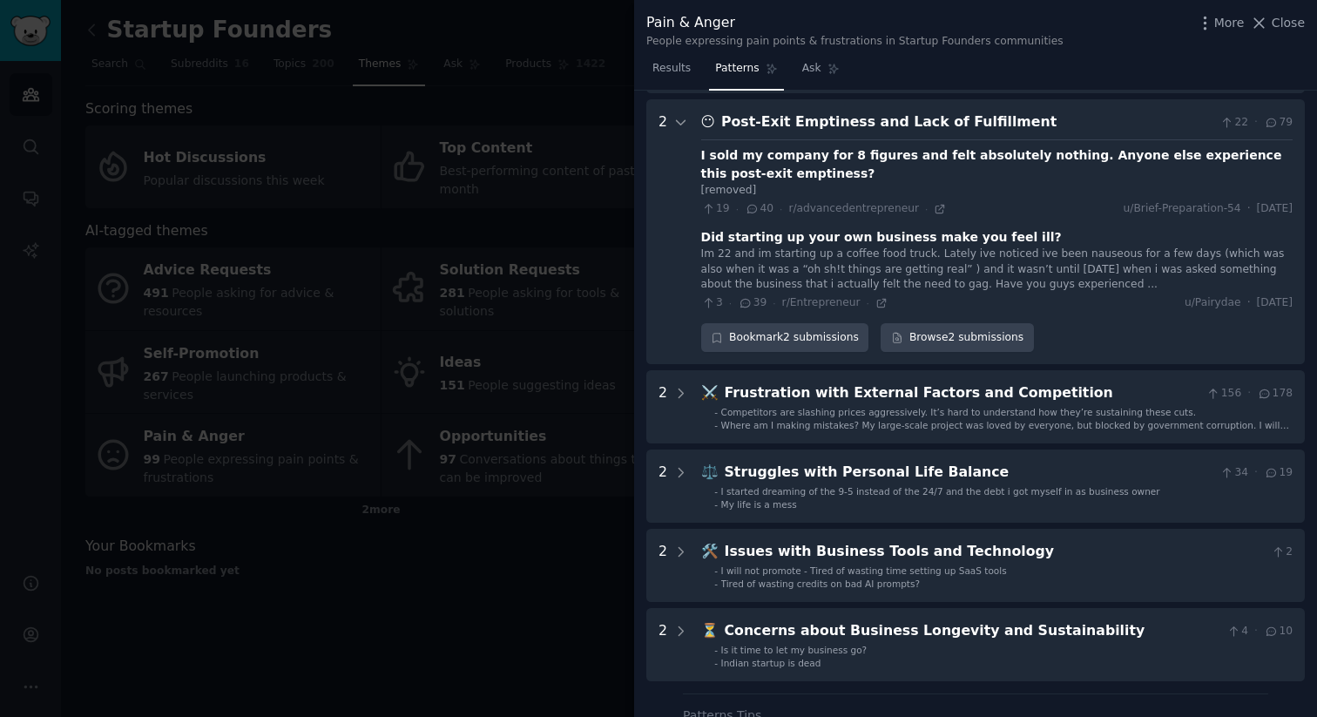
scroll to position [544, 0]
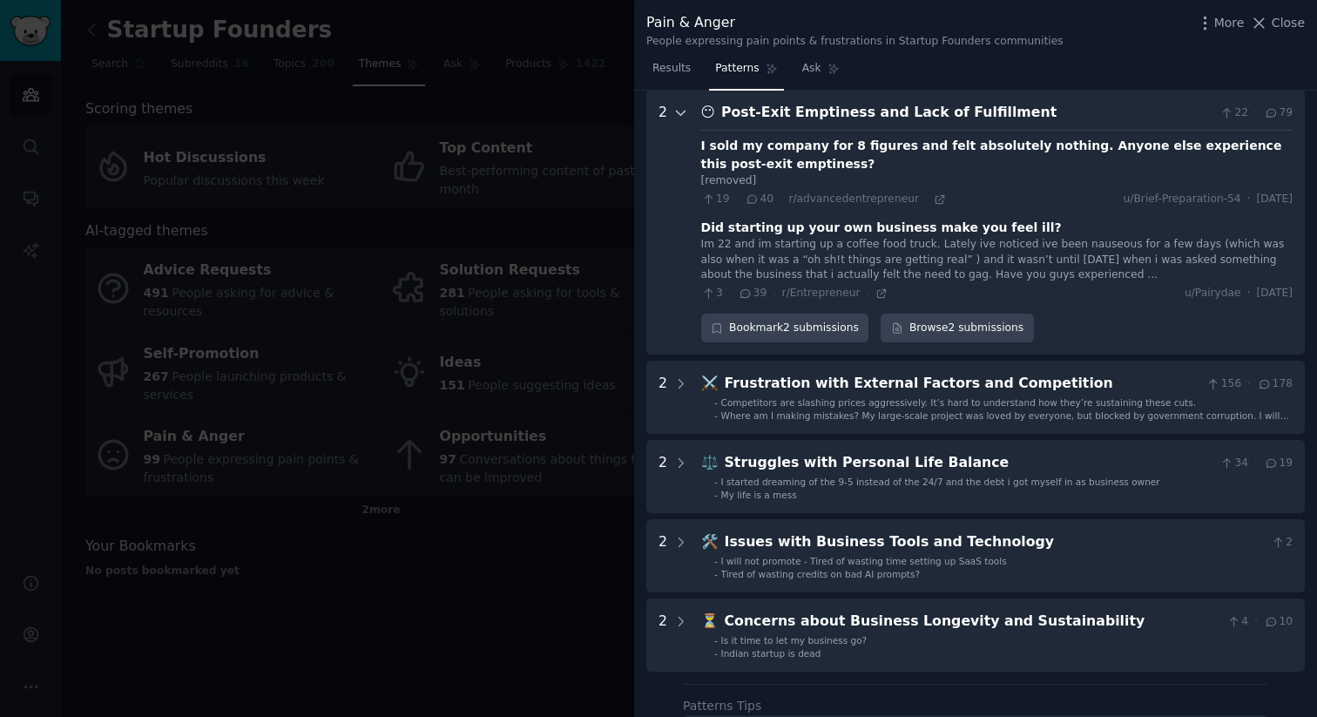
click at [684, 107] on icon at bounding box center [681, 113] width 16 height 16
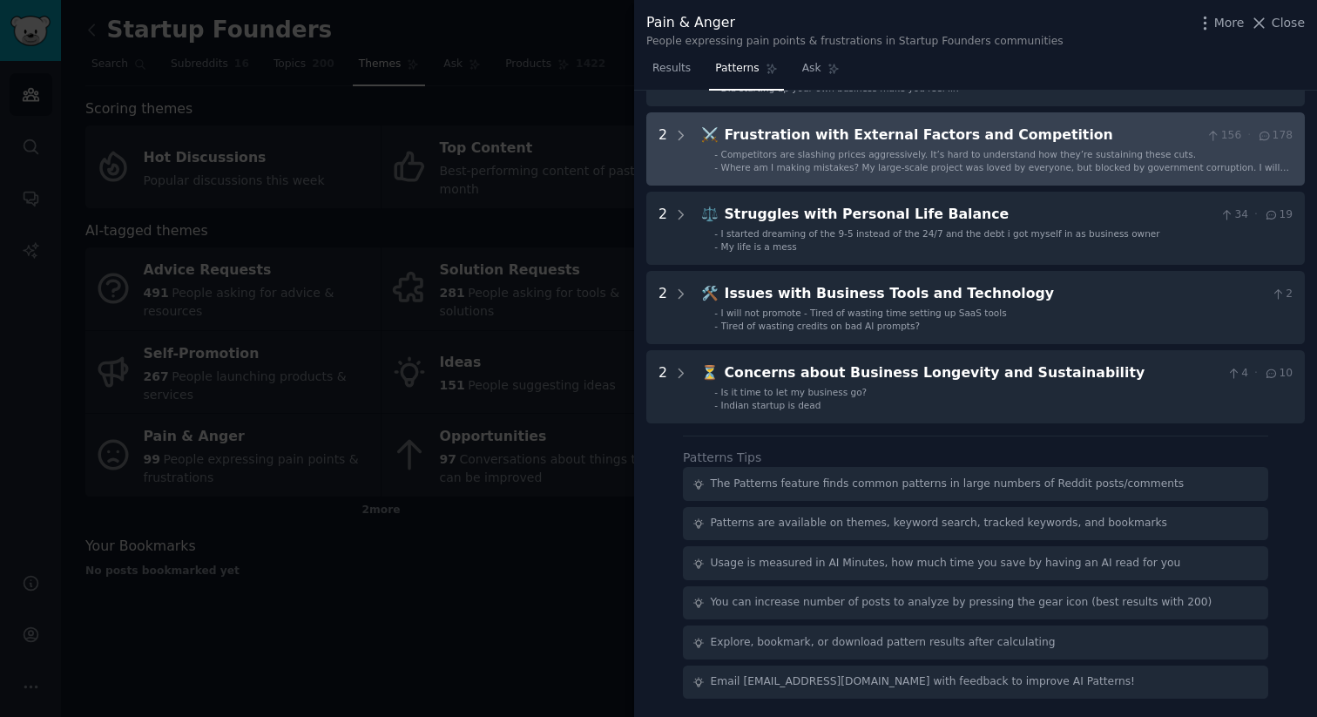
scroll to position [0, 0]
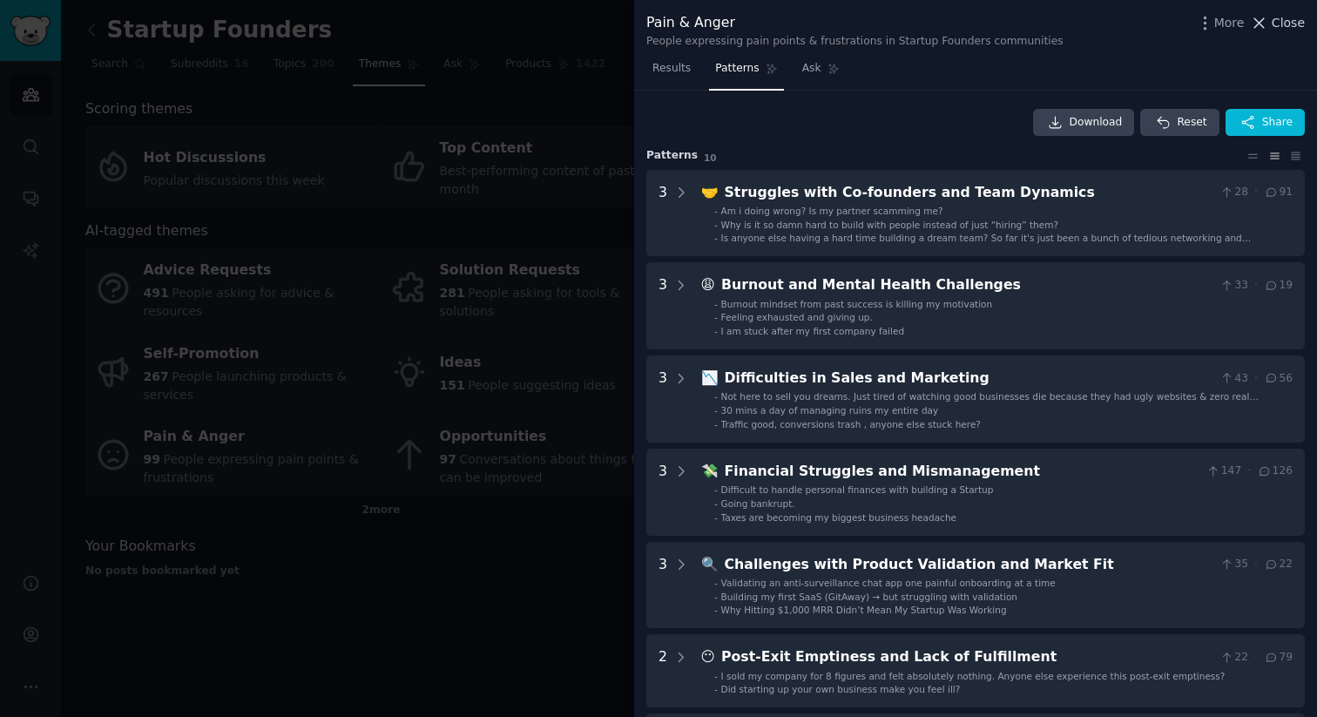
click at [1303, 27] on span "Close" at bounding box center [1287, 23] width 33 height 18
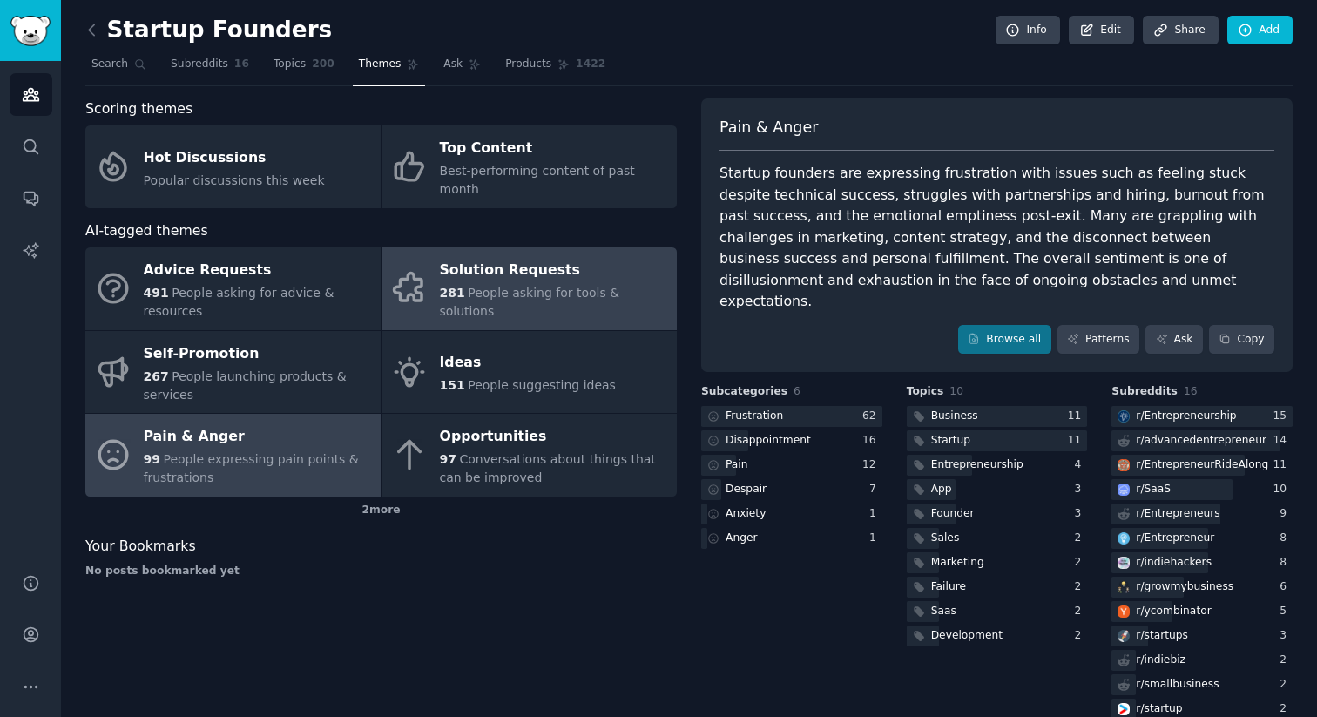
click at [536, 286] on span "People asking for tools & solutions" at bounding box center [530, 302] width 180 height 32
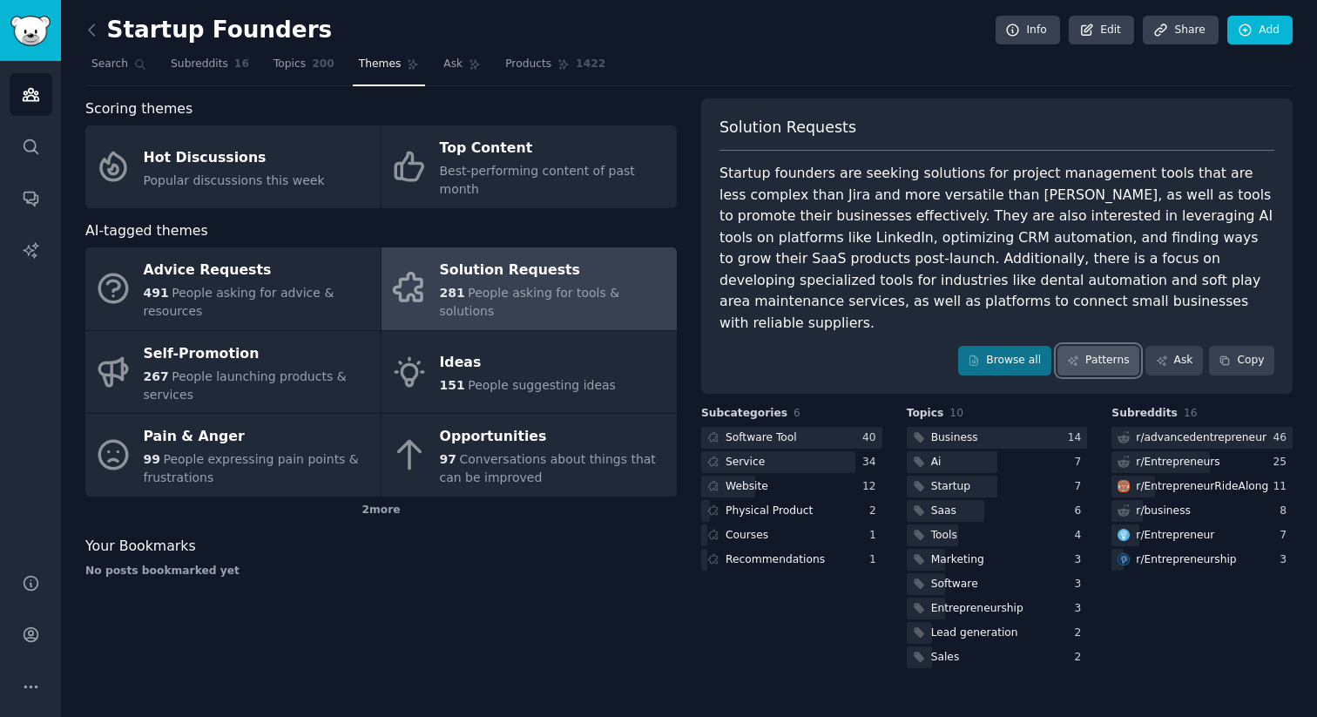
click at [1069, 354] on icon at bounding box center [1073, 360] width 12 height 12
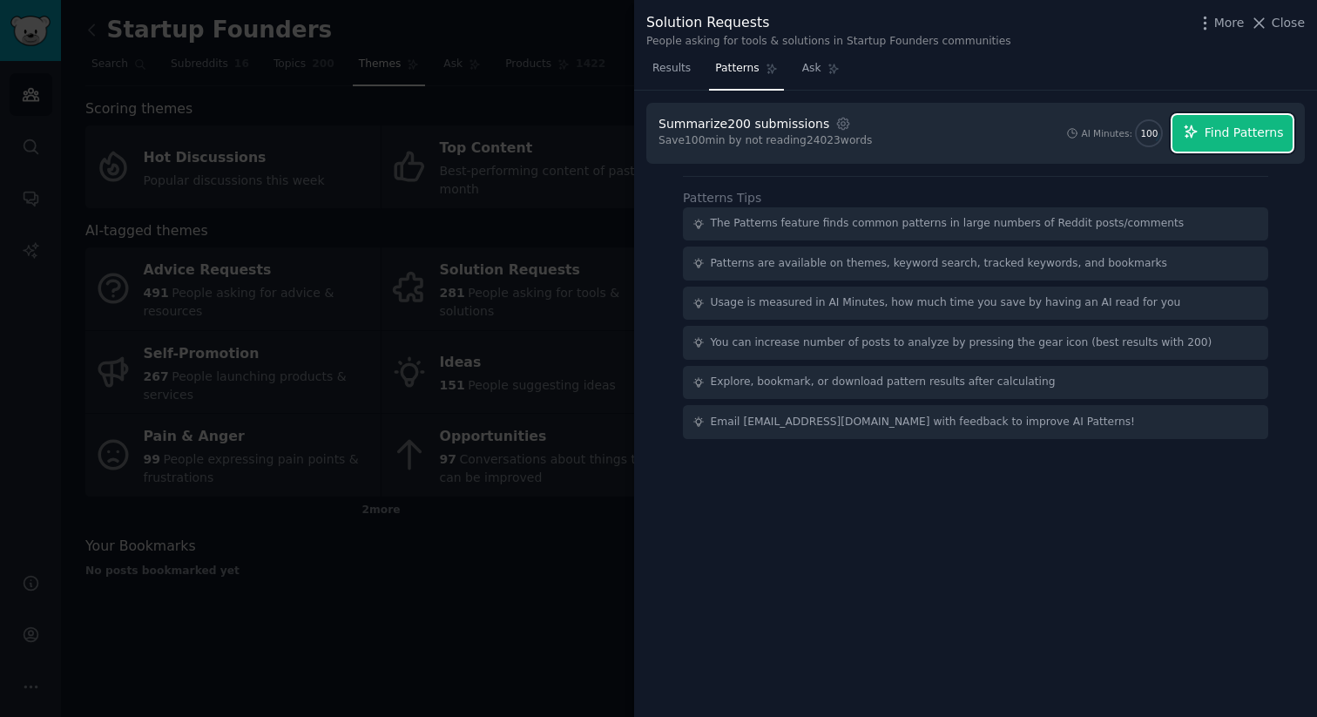
click at [1241, 134] on span "Find Patterns" at bounding box center [1243, 133] width 79 height 18
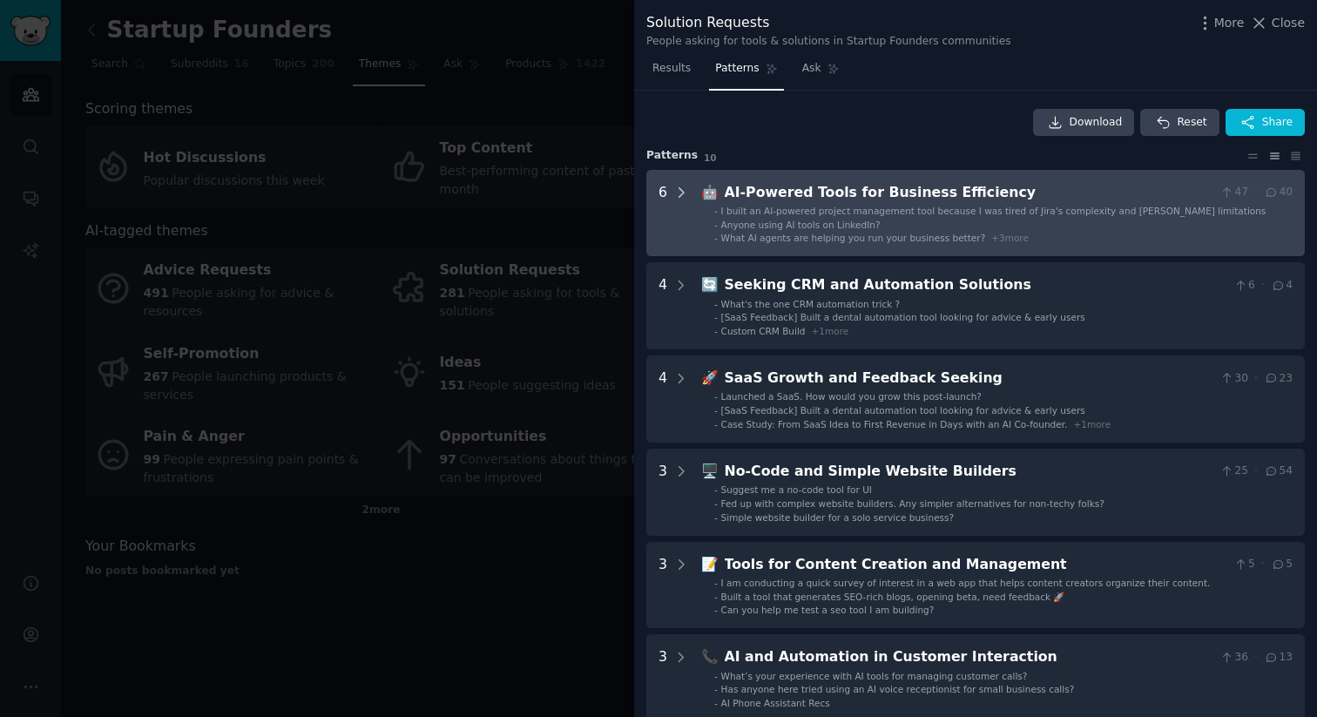
click at [680, 194] on icon at bounding box center [681, 192] width 4 height 9
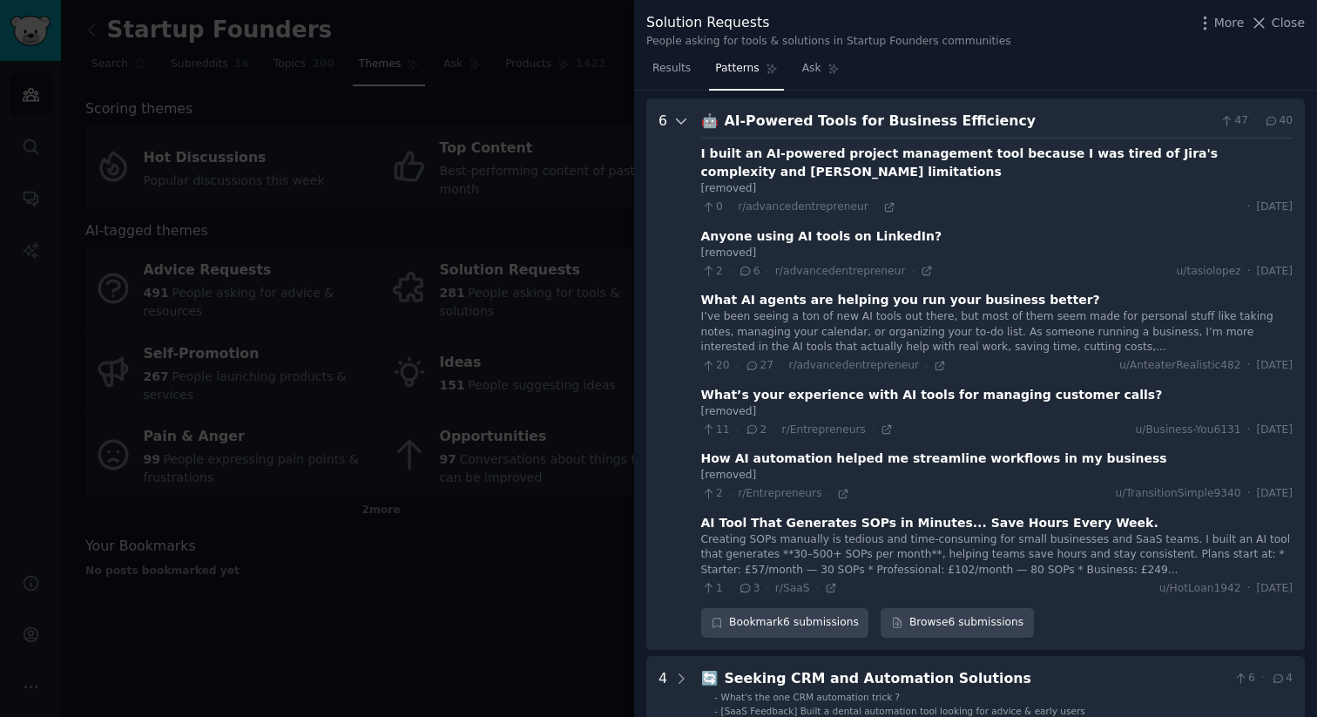
scroll to position [79, 0]
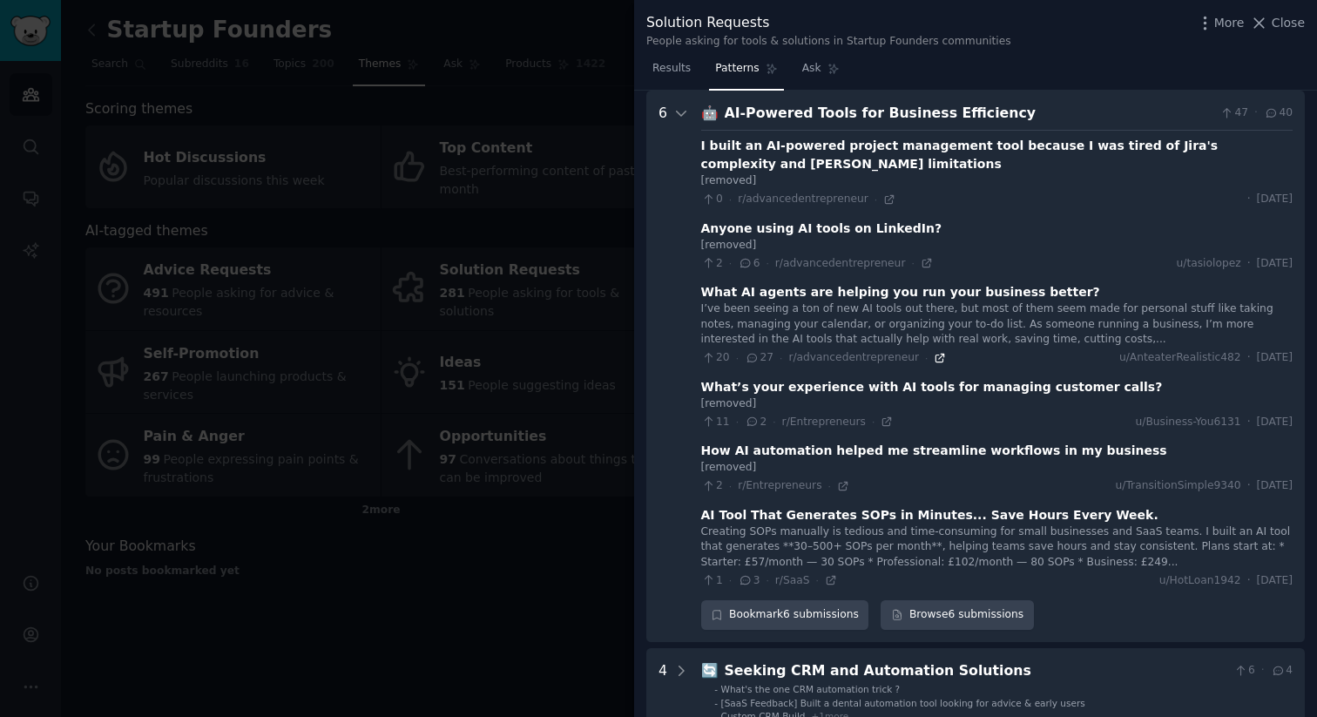
click at [933, 356] on icon at bounding box center [939, 358] width 12 height 12
click at [675, 107] on icon at bounding box center [681, 113] width 16 height 16
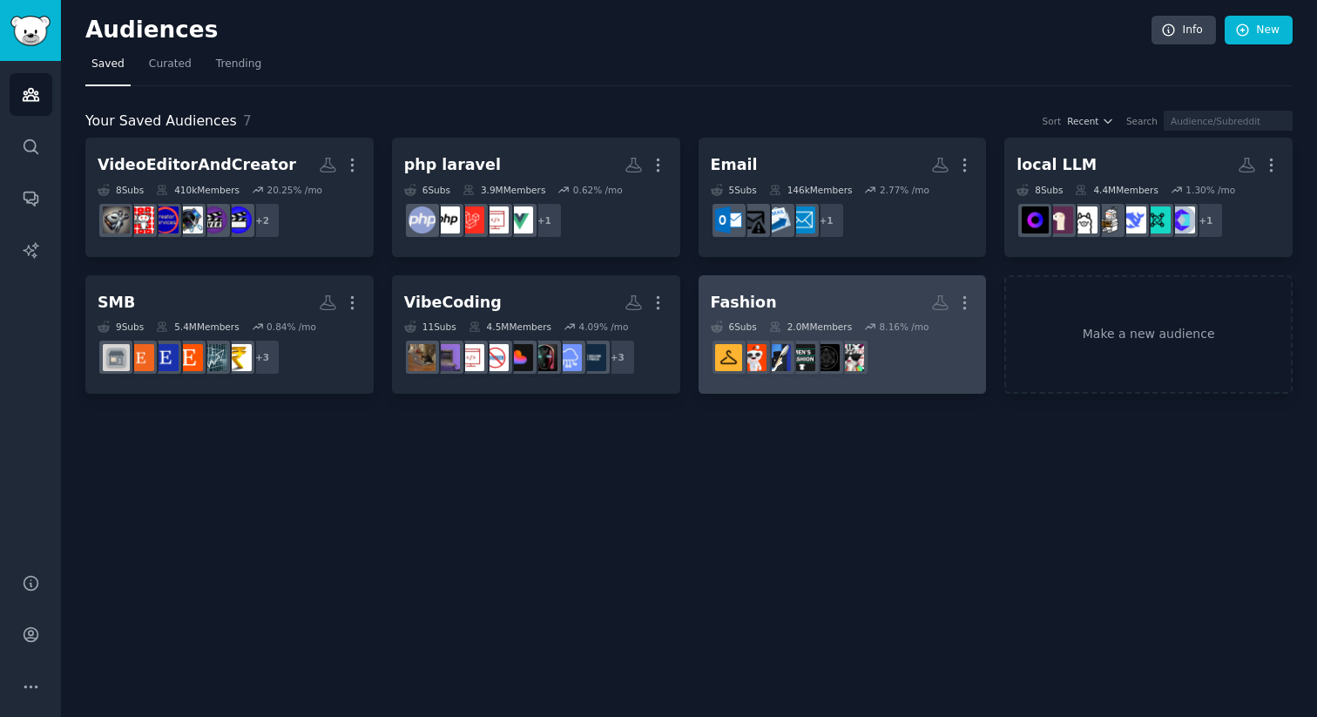
click at [795, 299] on h2 "Fashion More" at bounding box center [843, 302] width 264 height 30
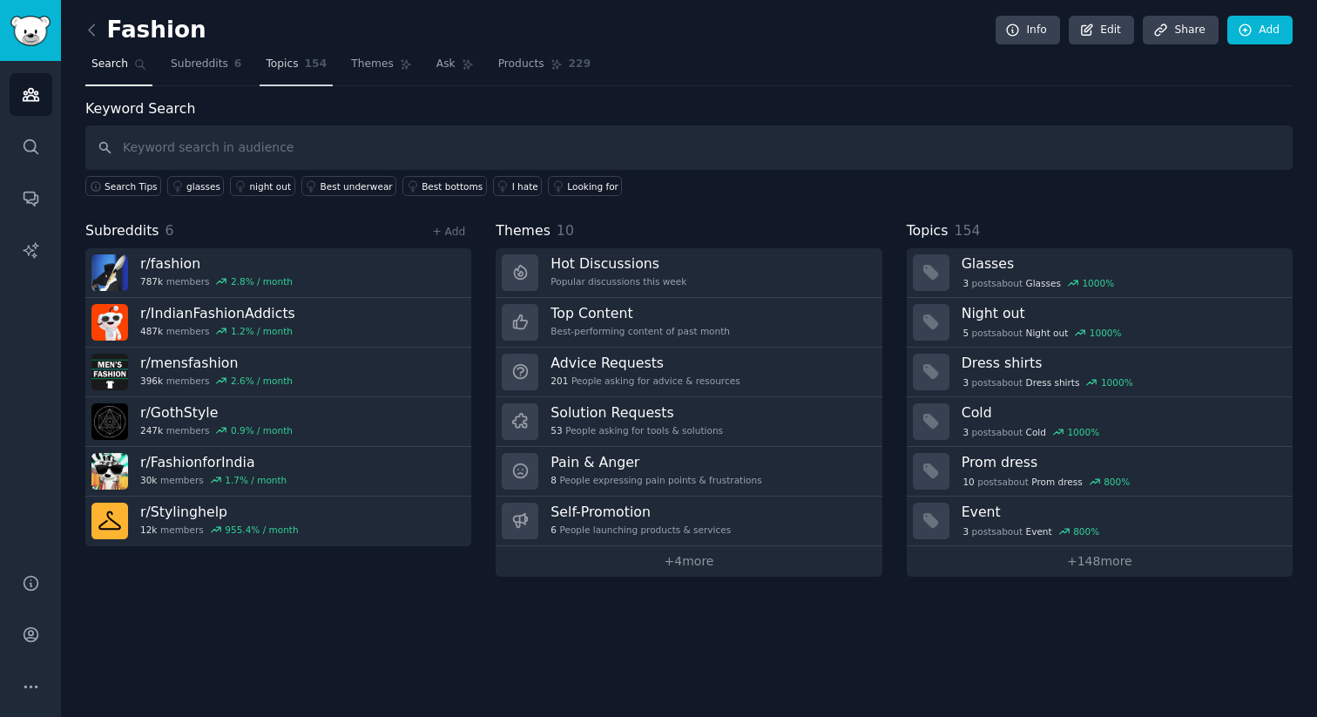
click at [260, 74] on link "Topics 154" at bounding box center [295, 69] width 73 height 36
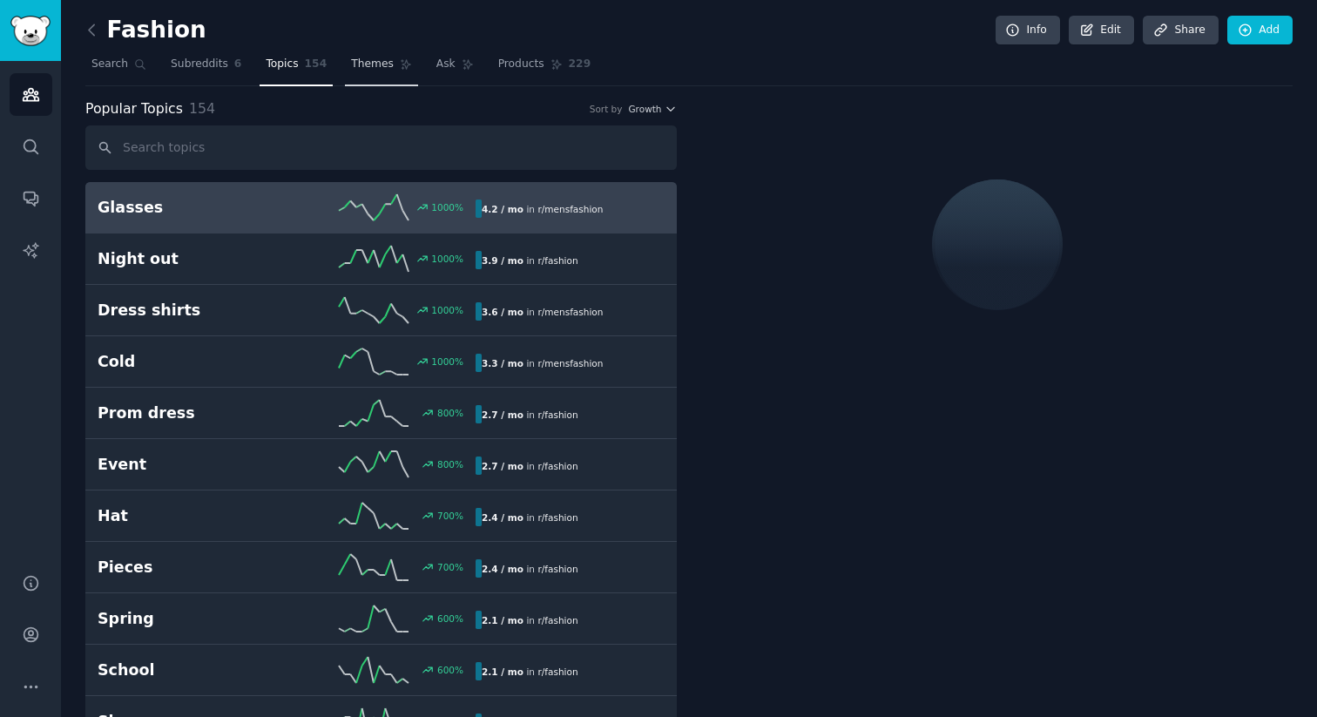
click at [394, 71] on link "Themes" at bounding box center [381, 69] width 73 height 36
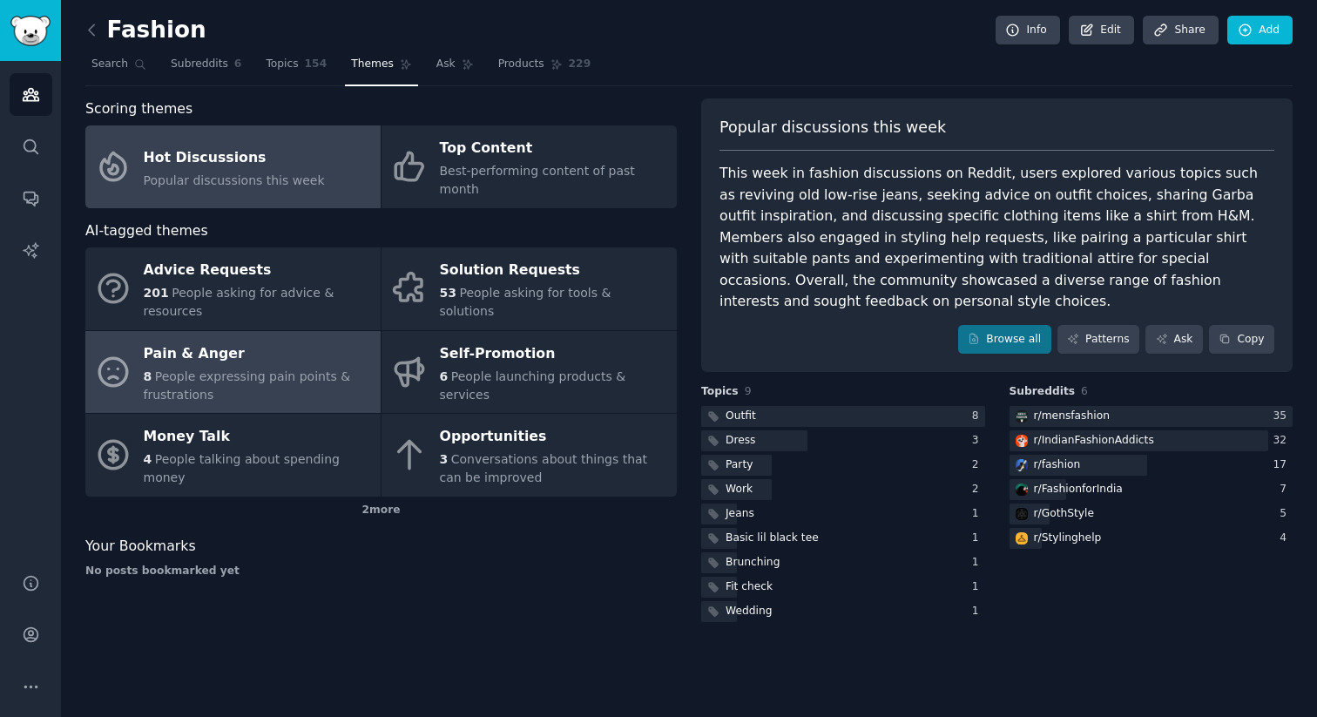
click at [231, 346] on div "Pain & Anger" at bounding box center [258, 354] width 228 height 28
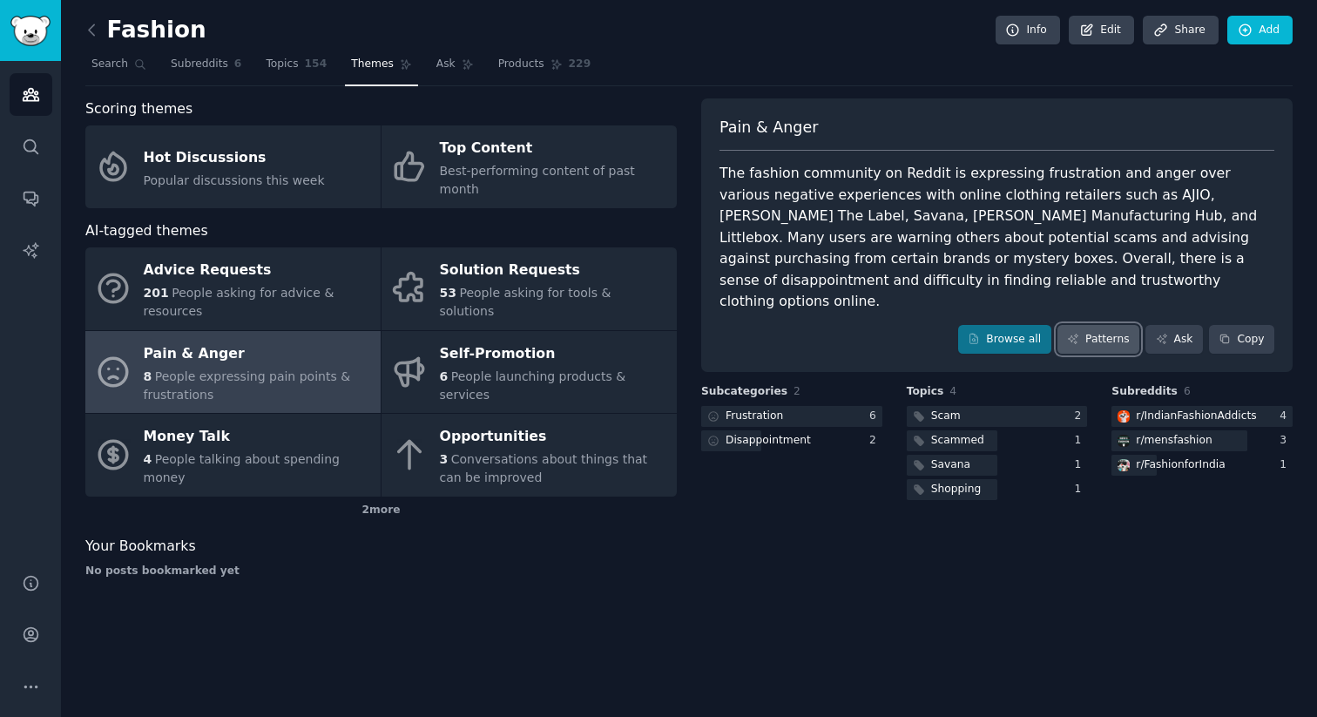
click at [1134, 330] on link "Patterns" at bounding box center [1098, 340] width 82 height 30
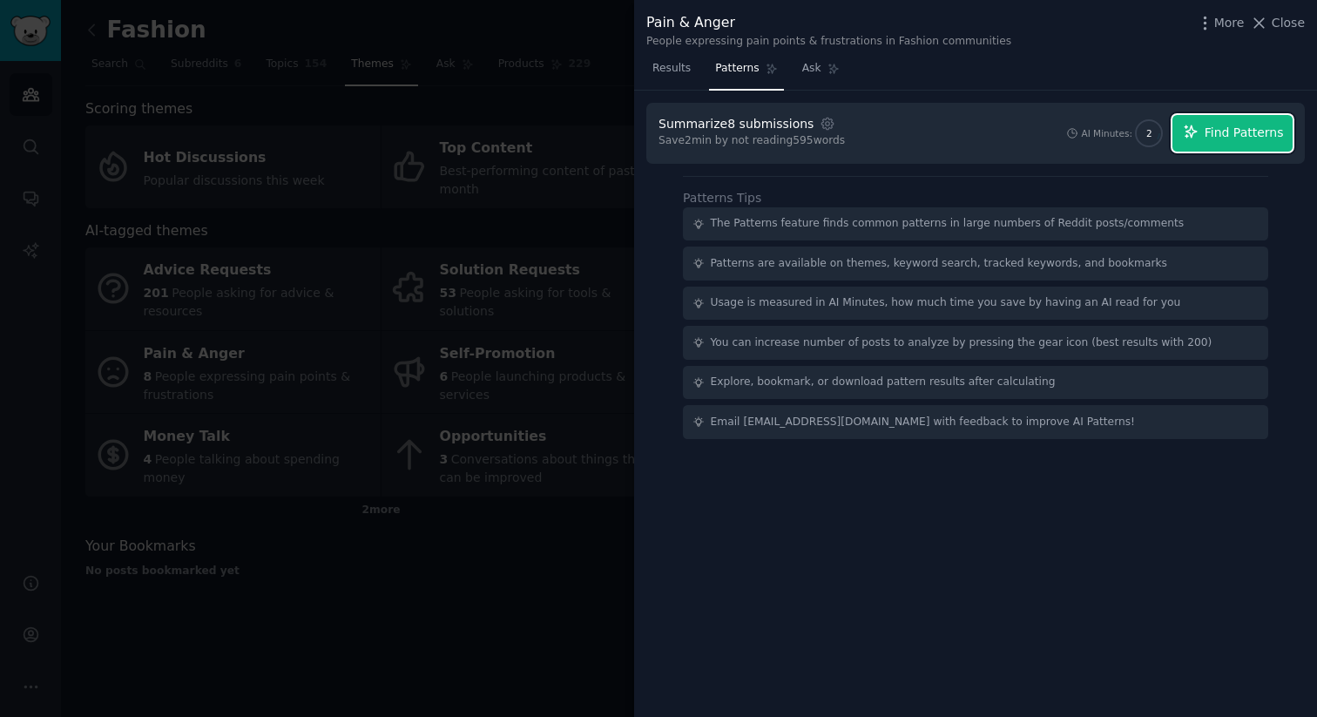
click at [1223, 147] on button "Find Patterns" at bounding box center [1232, 133] width 120 height 37
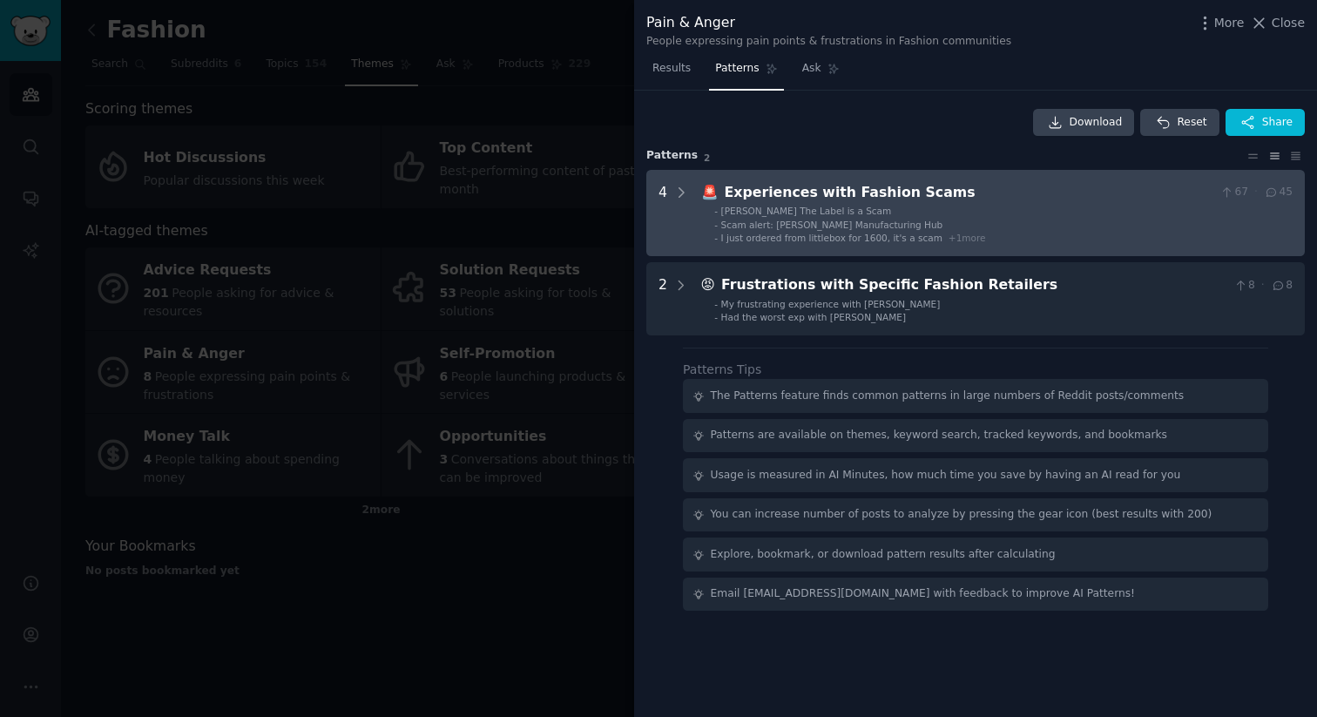
click at [756, 221] on span "Scam alert: [PERSON_NAME] Manufacturing Hub" at bounding box center [832, 224] width 222 height 10
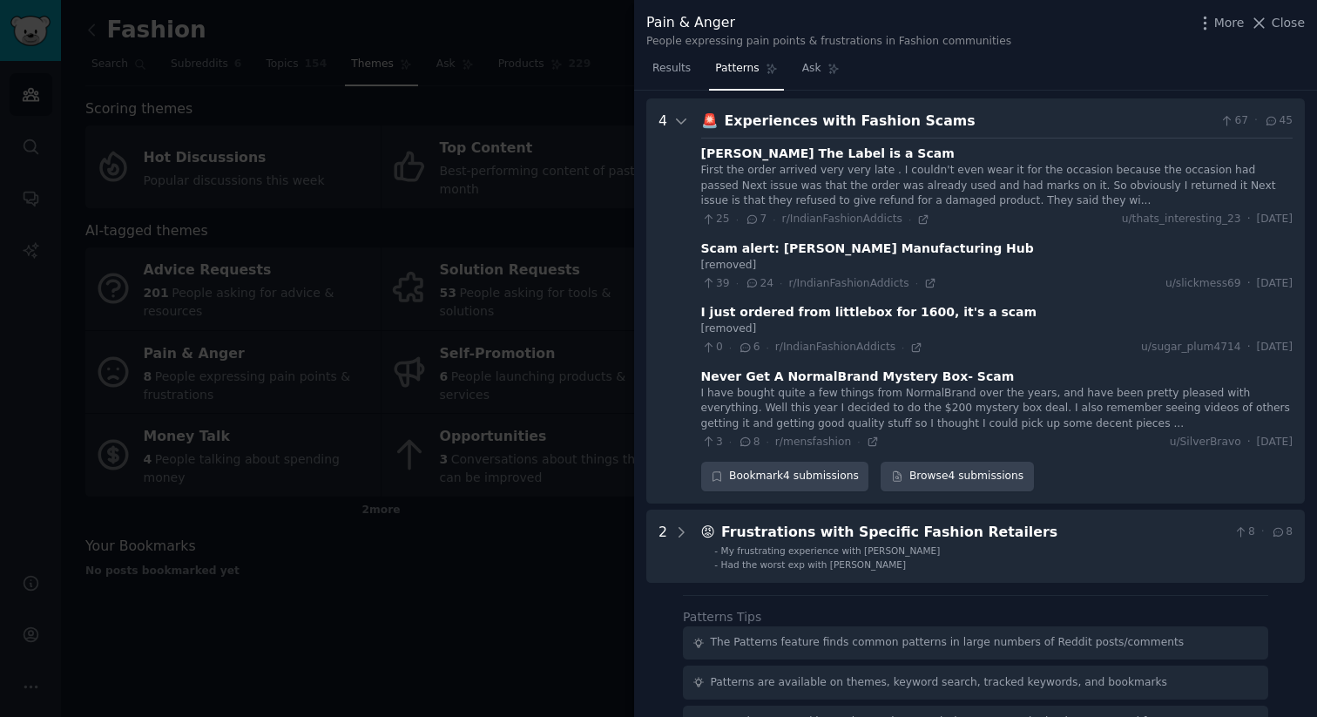
scroll to position [79, 0]
